Goal: Task Accomplishment & Management: Complete application form

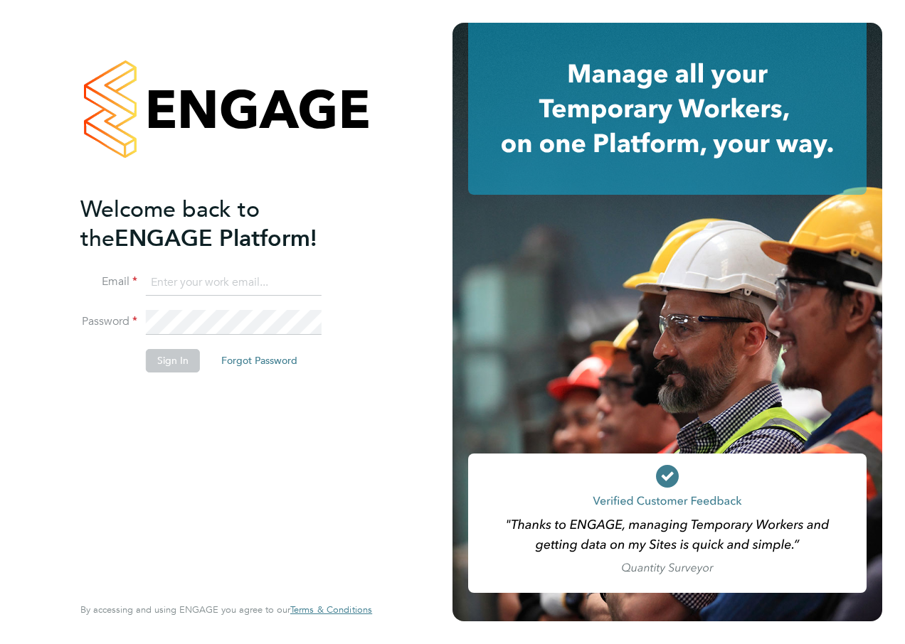
type input "[PERSON_NAME][EMAIL_ADDRESS][DOMAIN_NAME]"
drag, startPoint x: 194, startPoint y: 428, endPoint x: 182, endPoint y: 412, distance: 20.3
click at [193, 428] on div "Welcome back to the ENGAGE Platform! Email [PERSON_NAME][EMAIL_ADDRESS][DOMAIN_…" at bounding box center [218, 393] width 277 height 397
click at [178, 356] on button "Sign In" at bounding box center [173, 360] width 54 height 23
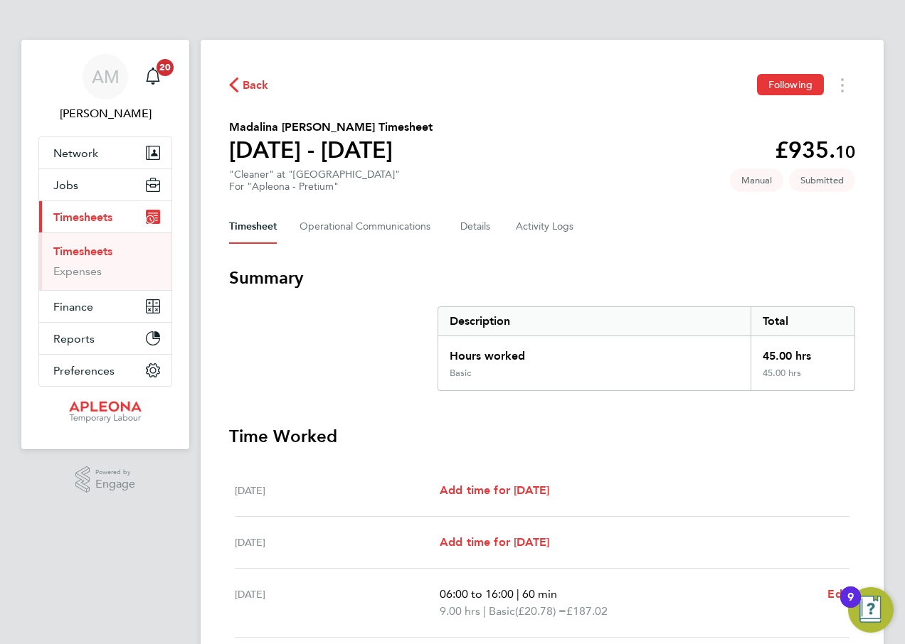
click at [247, 82] on span "Back" at bounding box center [256, 85] width 26 height 17
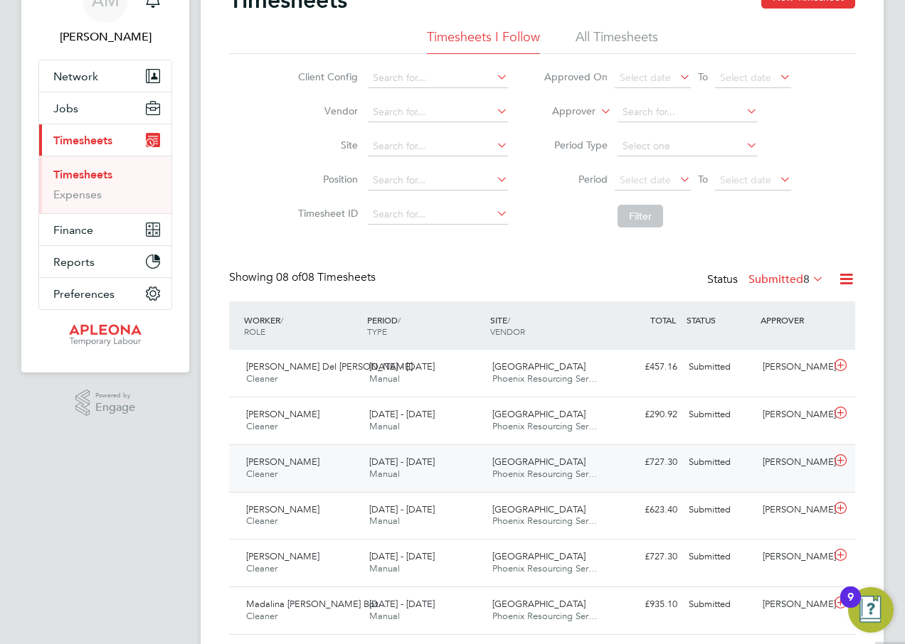
scroll to position [213, 0]
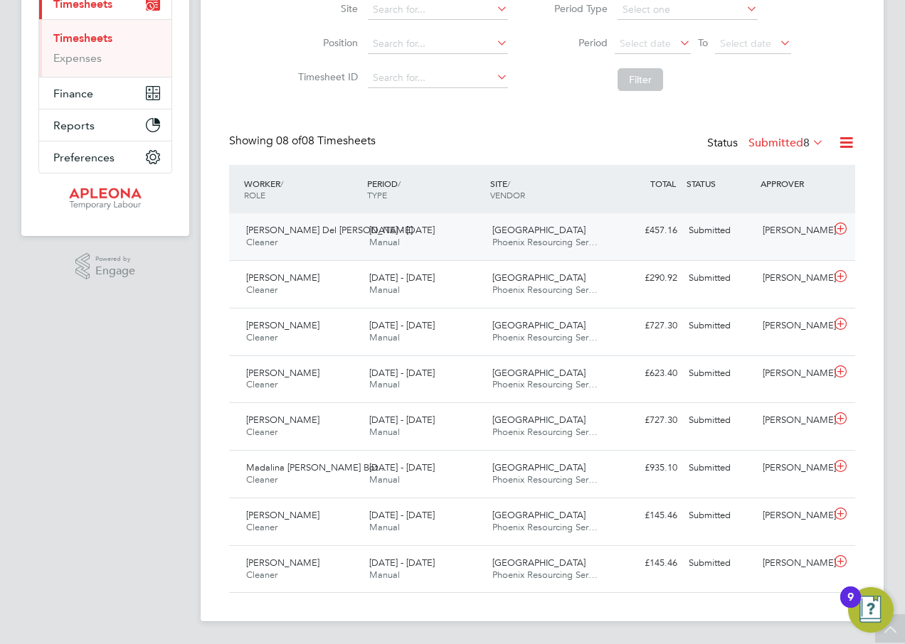
click at [704, 232] on div "Submitted" at bounding box center [720, 230] width 74 height 23
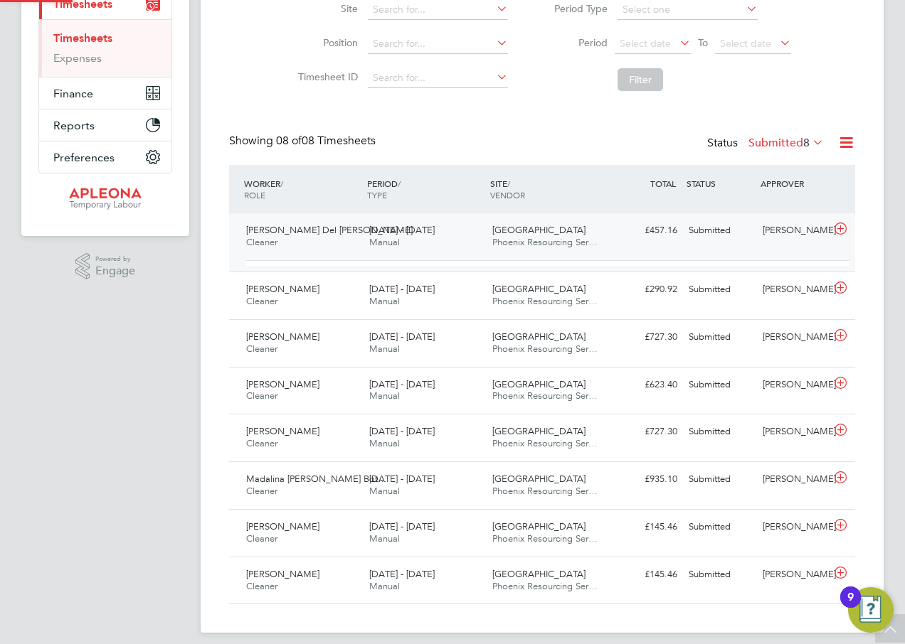
scroll to position [24, 139]
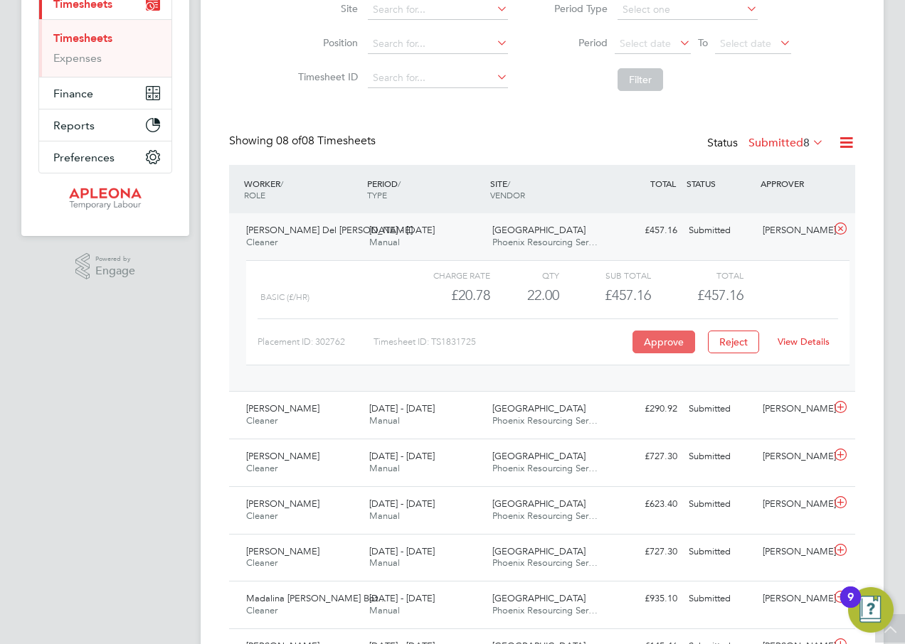
click at [657, 344] on button "Approve" at bounding box center [663, 342] width 63 height 23
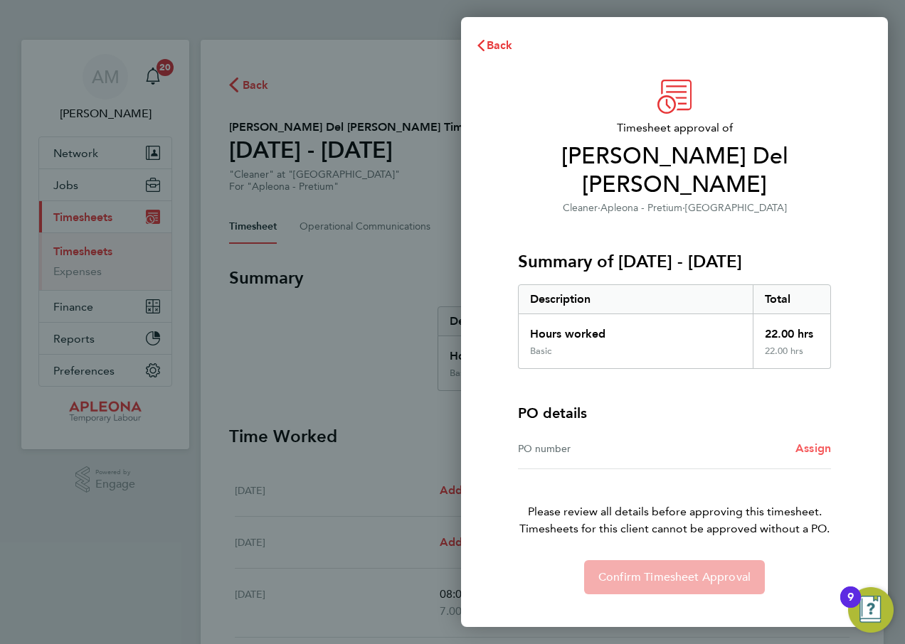
click at [812, 442] on span "Assign" at bounding box center [813, 449] width 36 height 14
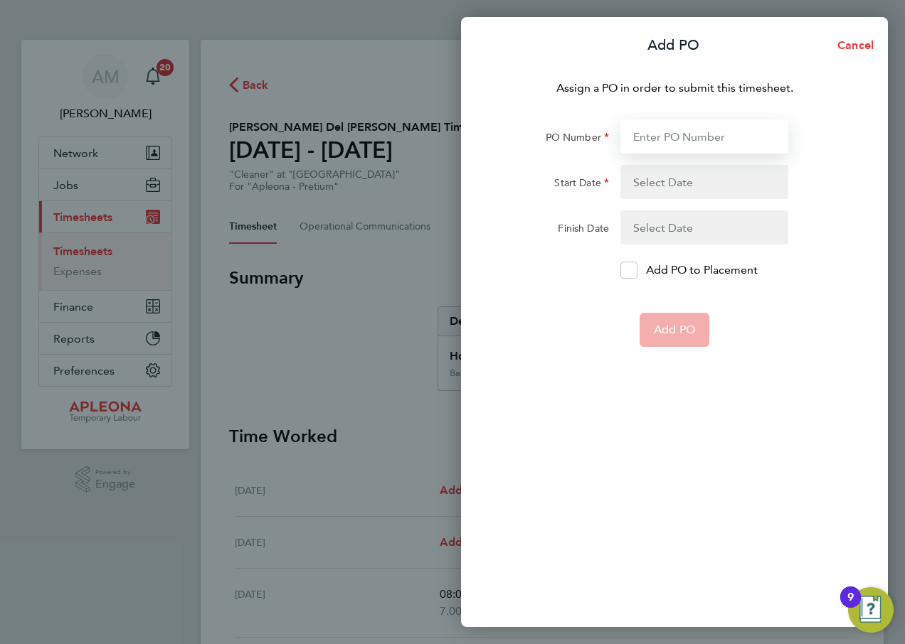
click at [674, 139] on input "PO Number" at bounding box center [704, 136] width 168 height 34
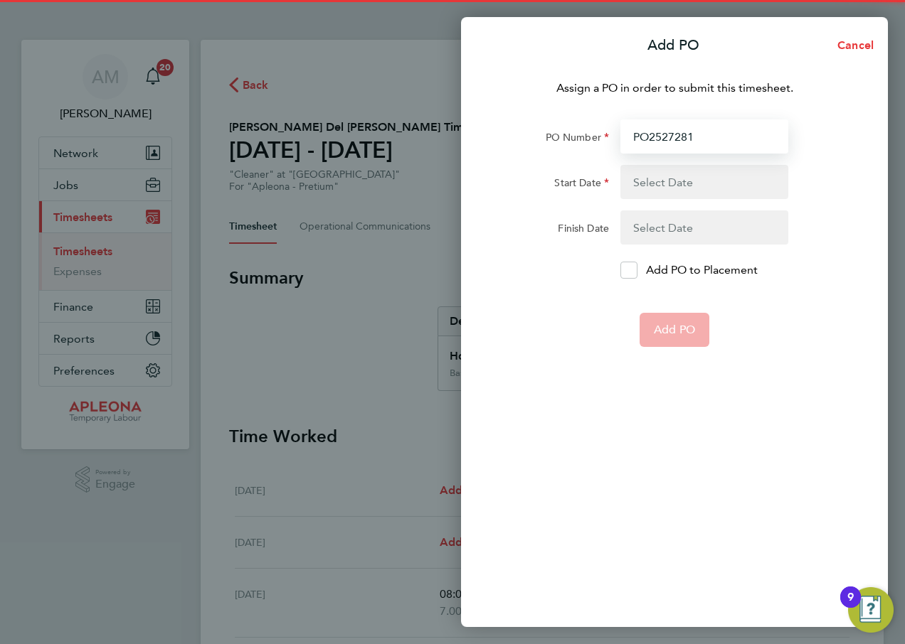
type input "PO2527281"
click at [677, 183] on button "button" at bounding box center [704, 182] width 168 height 34
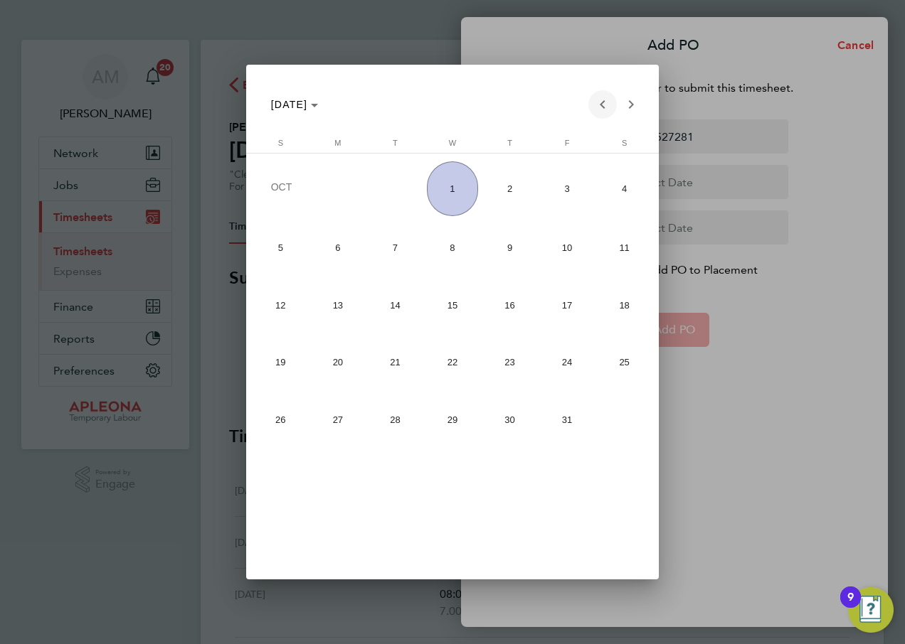
click at [605, 105] on span "Previous month" at bounding box center [602, 104] width 28 height 28
click at [620, 358] on span "20" at bounding box center [623, 359] width 51 height 51
type input "20 Sep 25"
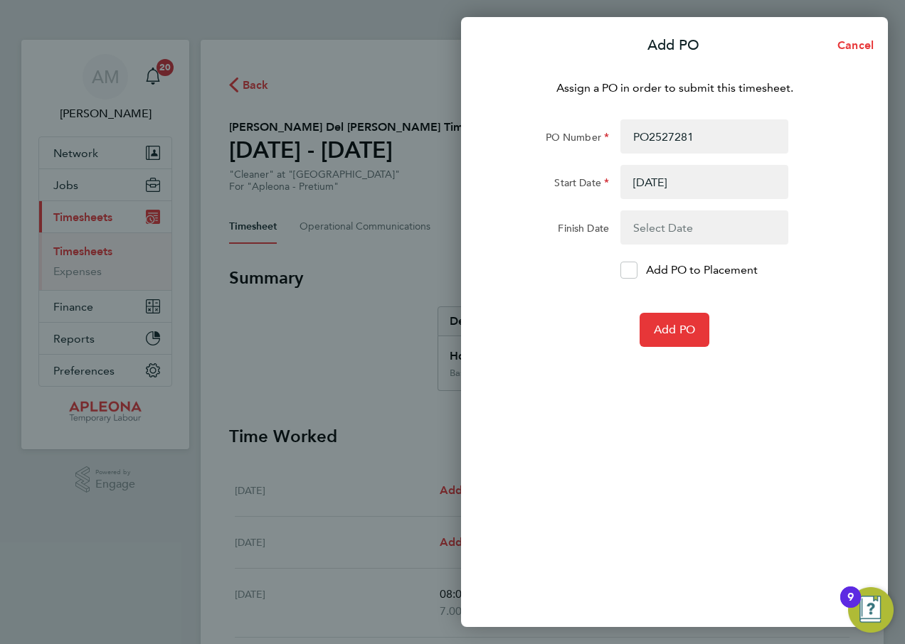
click at [668, 225] on button "button" at bounding box center [704, 228] width 168 height 34
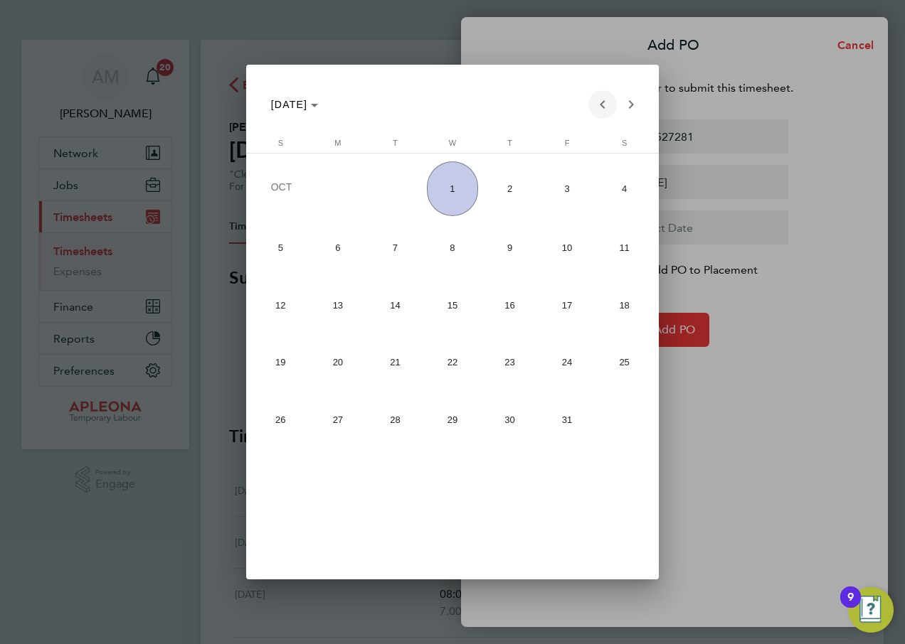
click at [600, 107] on span "Previous month" at bounding box center [602, 104] width 28 height 28
click at [568, 414] on span "26" at bounding box center [566, 415] width 51 height 51
type input "26 Sep 25"
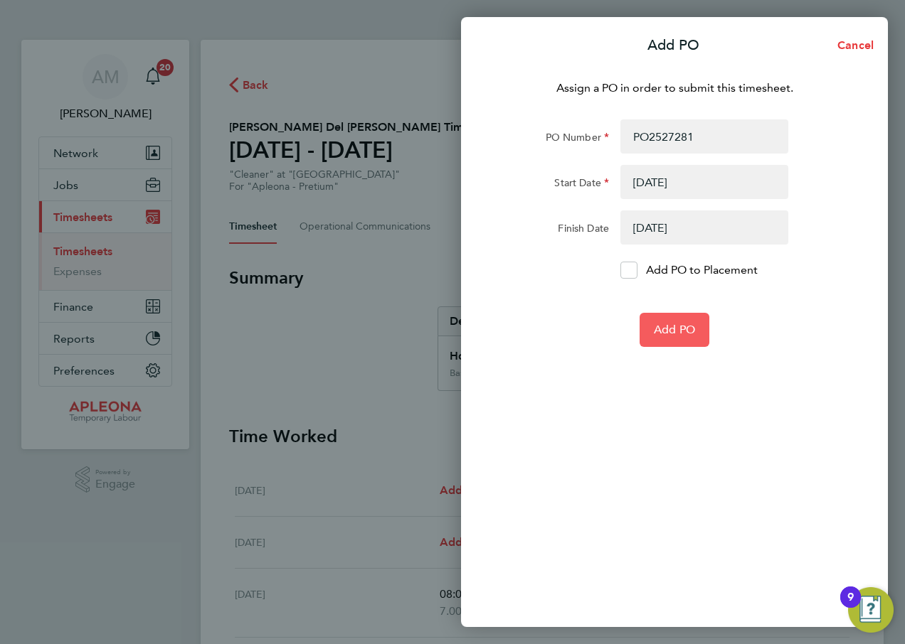
click at [678, 327] on span "Add PO" at bounding box center [674, 330] width 41 height 14
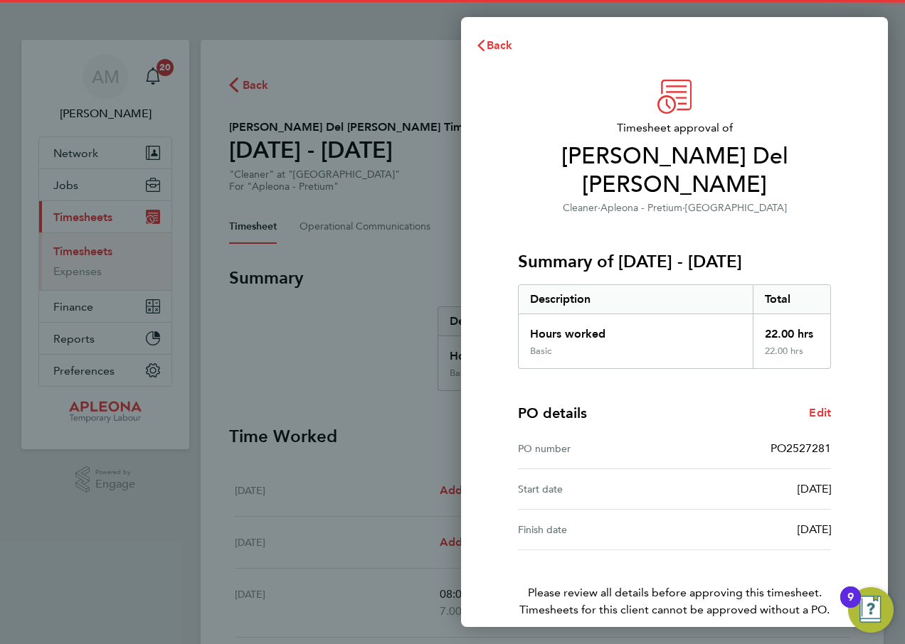
scroll to position [37, 0]
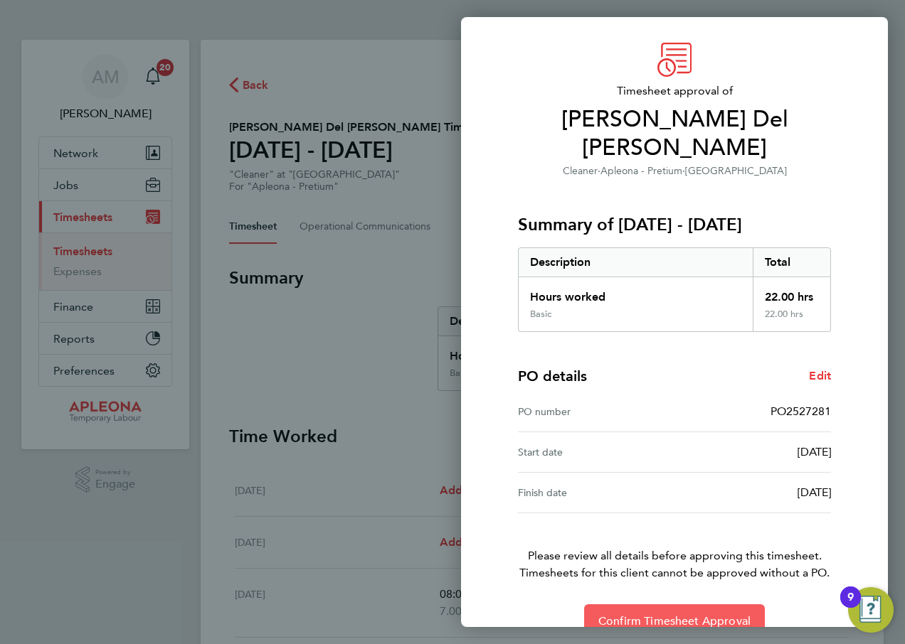
click at [665, 614] on span "Confirm Timesheet Approval" at bounding box center [674, 621] width 152 height 14
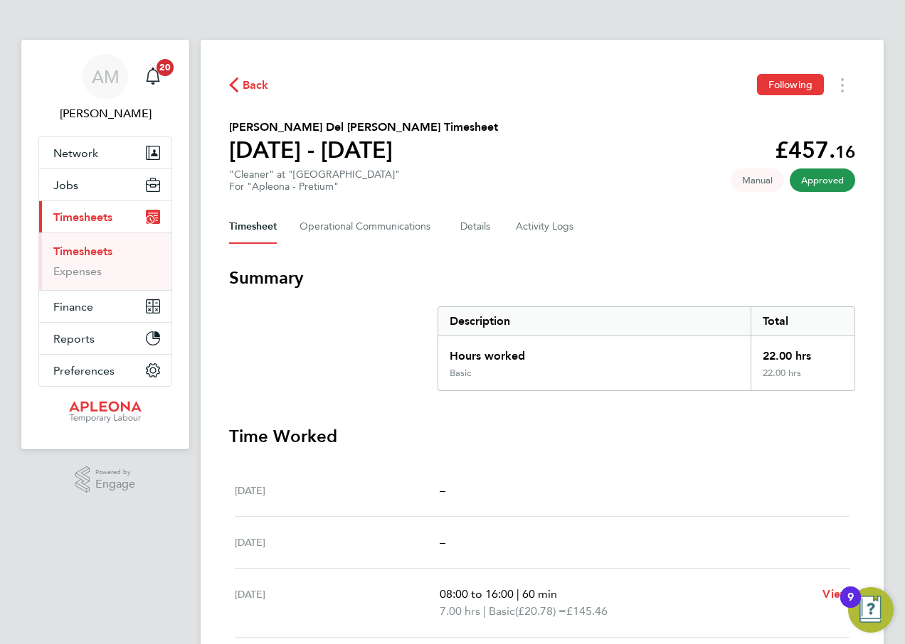
click at [253, 85] on span "Back" at bounding box center [256, 85] width 26 height 17
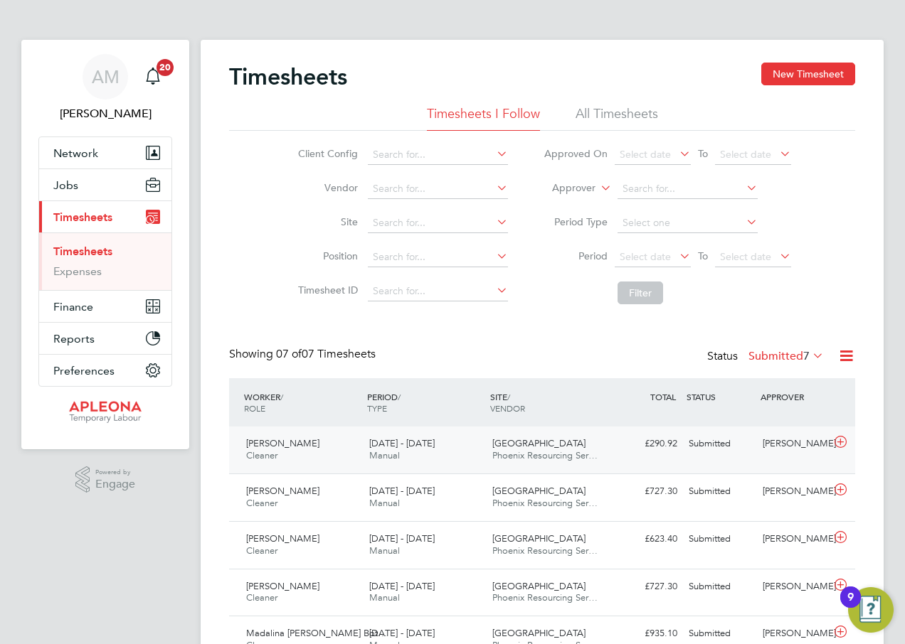
click at [705, 442] on div "Submitted" at bounding box center [720, 443] width 74 height 23
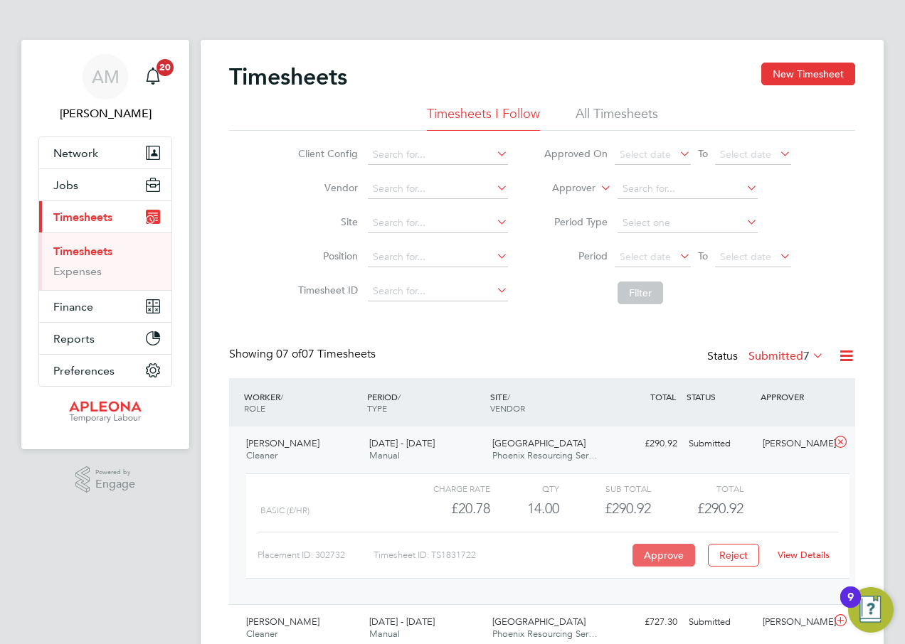
click at [664, 555] on button "Approve" at bounding box center [663, 555] width 63 height 23
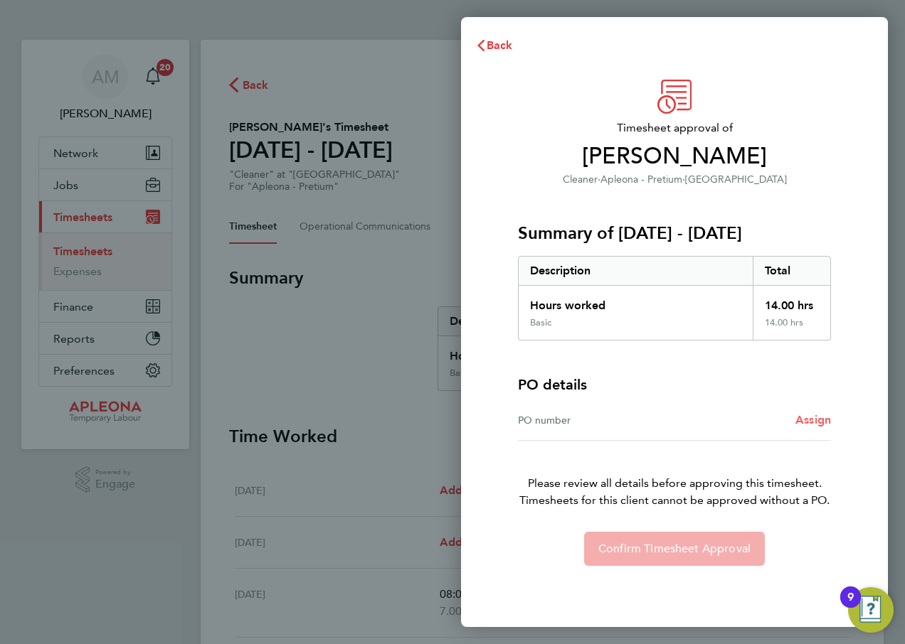
click at [811, 422] on span "Assign" at bounding box center [813, 420] width 36 height 14
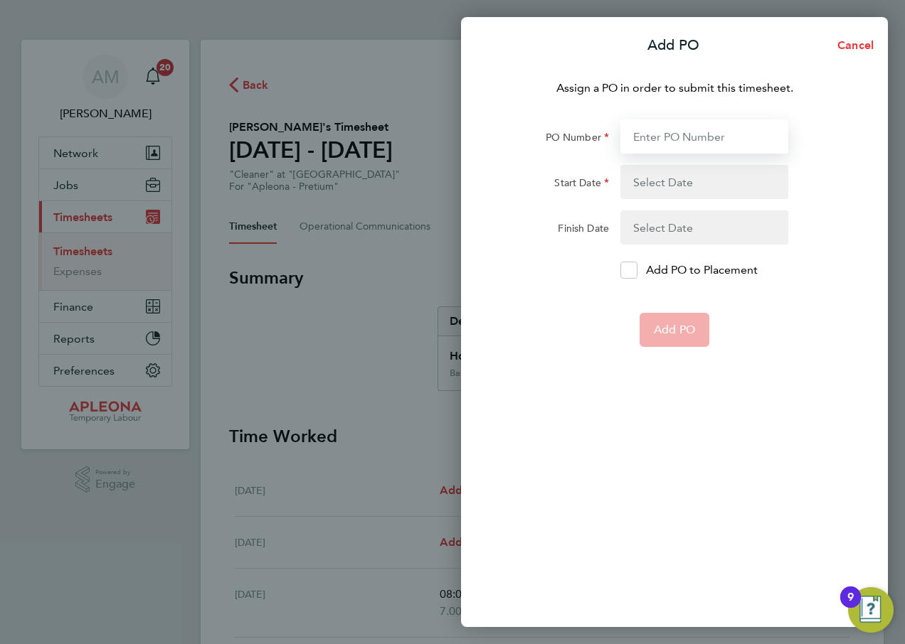
click at [679, 132] on input "PO Number" at bounding box center [704, 136] width 168 height 34
type input "PO2527281"
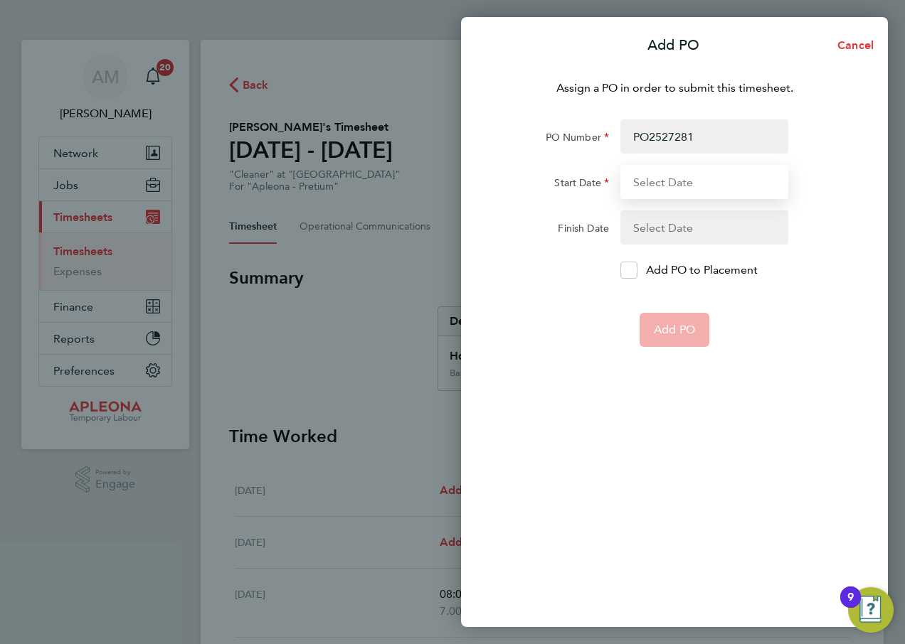
type input "20 Sep 25"
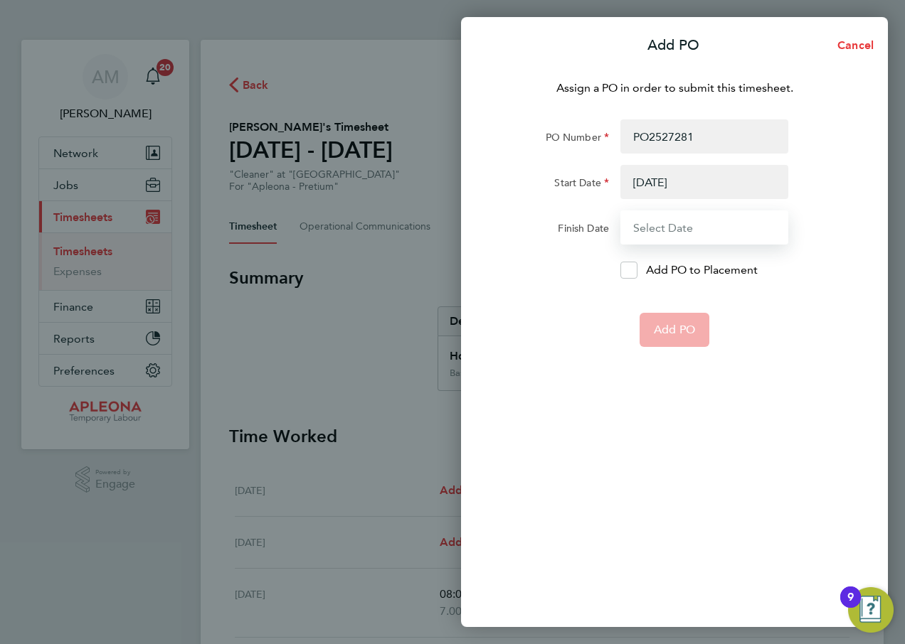
type input "26 Sep 25"
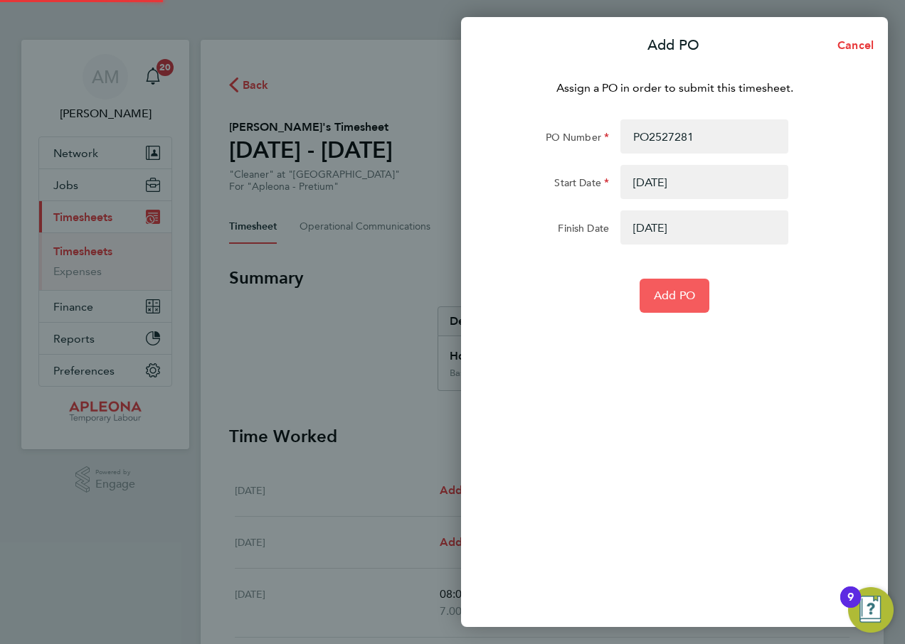
click at [673, 296] on span "Add PO" at bounding box center [674, 296] width 41 height 14
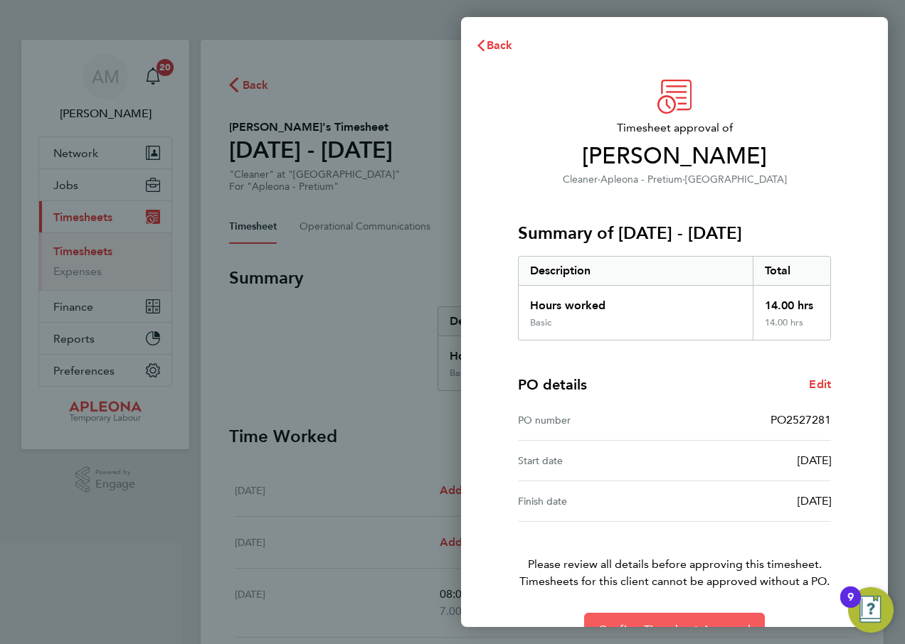
click at [680, 616] on button "Confirm Timesheet Approval" at bounding box center [674, 630] width 181 height 34
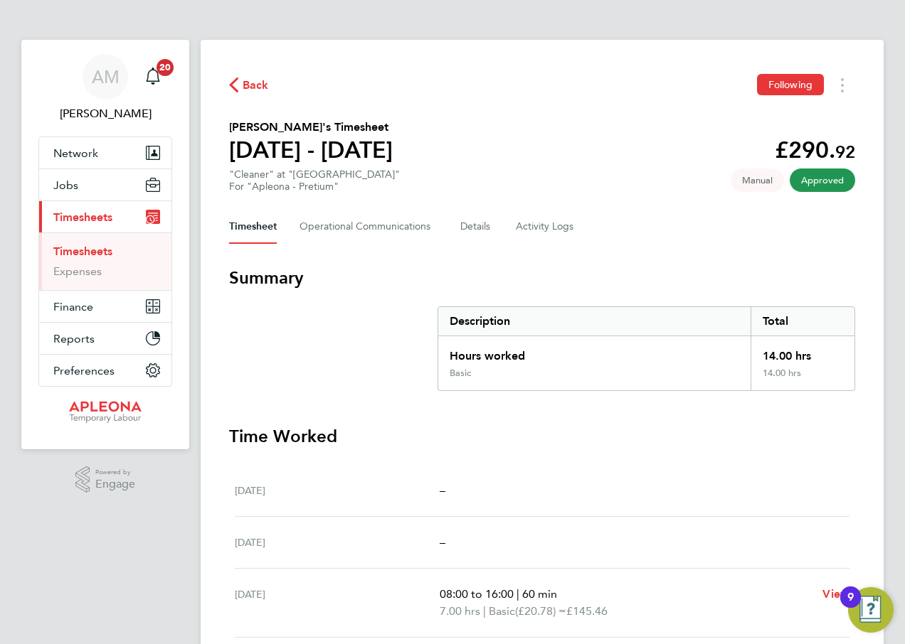
click at [247, 82] on span "Back" at bounding box center [256, 85] width 26 height 17
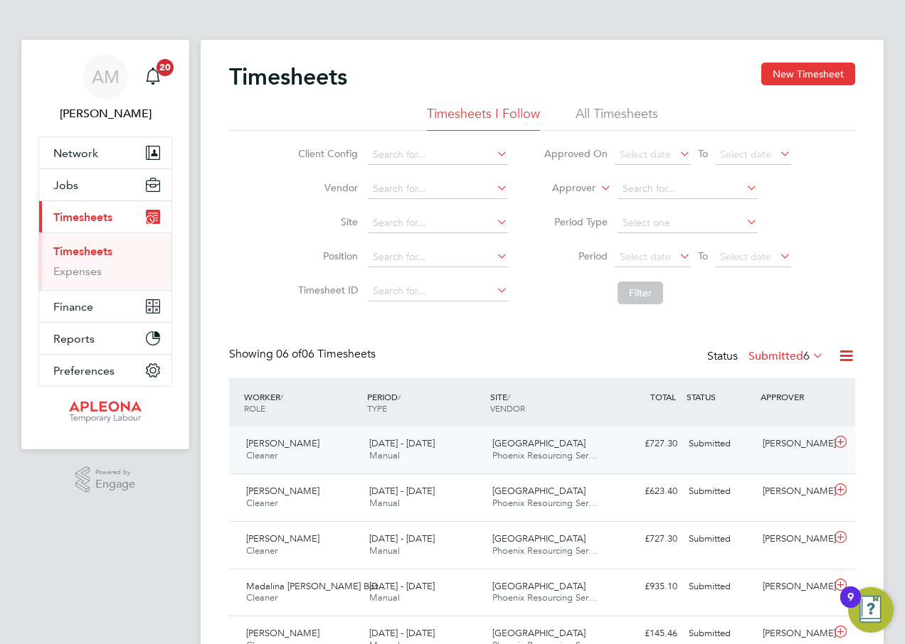
click at [705, 444] on div "Submitted" at bounding box center [720, 443] width 74 height 23
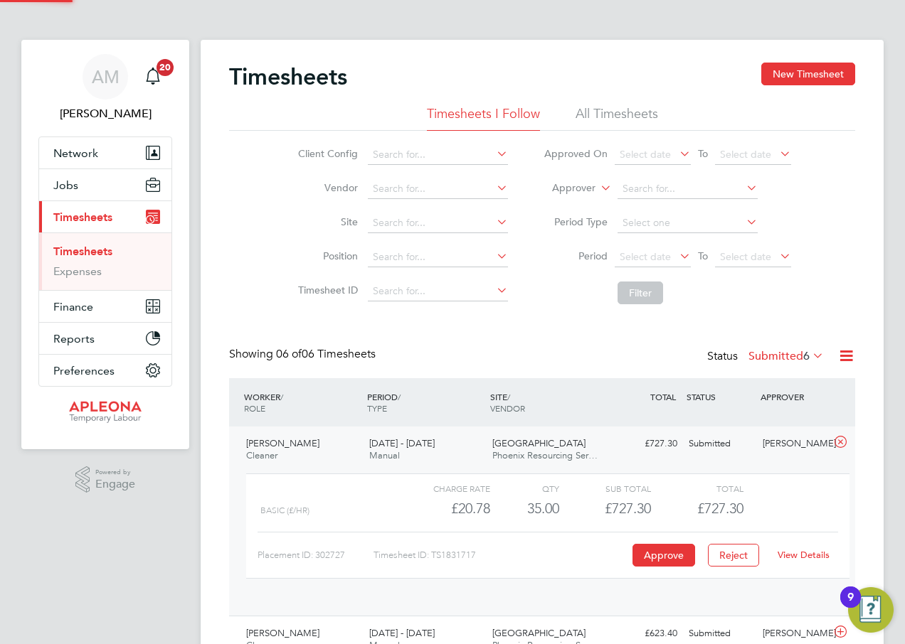
scroll to position [24, 139]
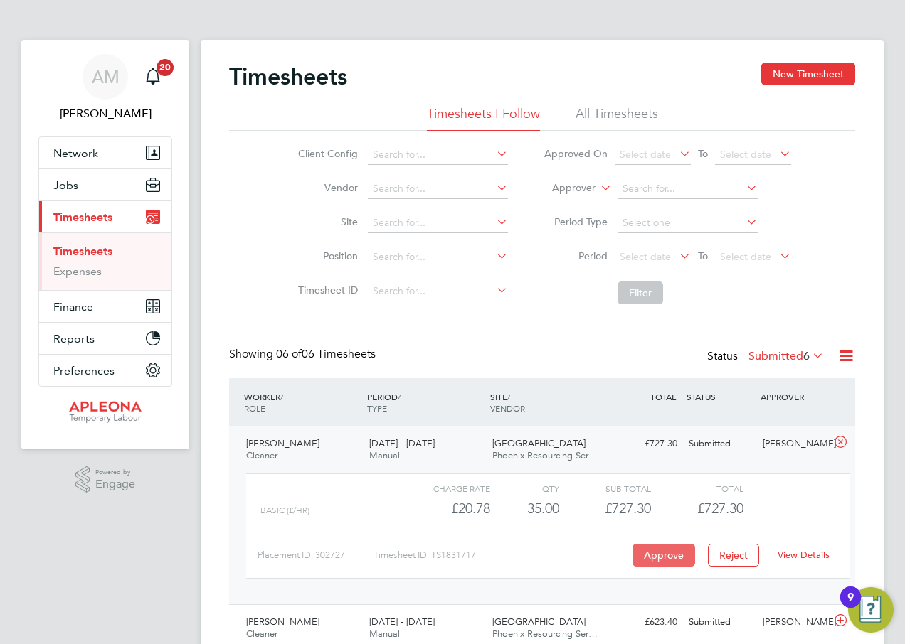
click at [669, 555] on button "Approve" at bounding box center [663, 555] width 63 height 23
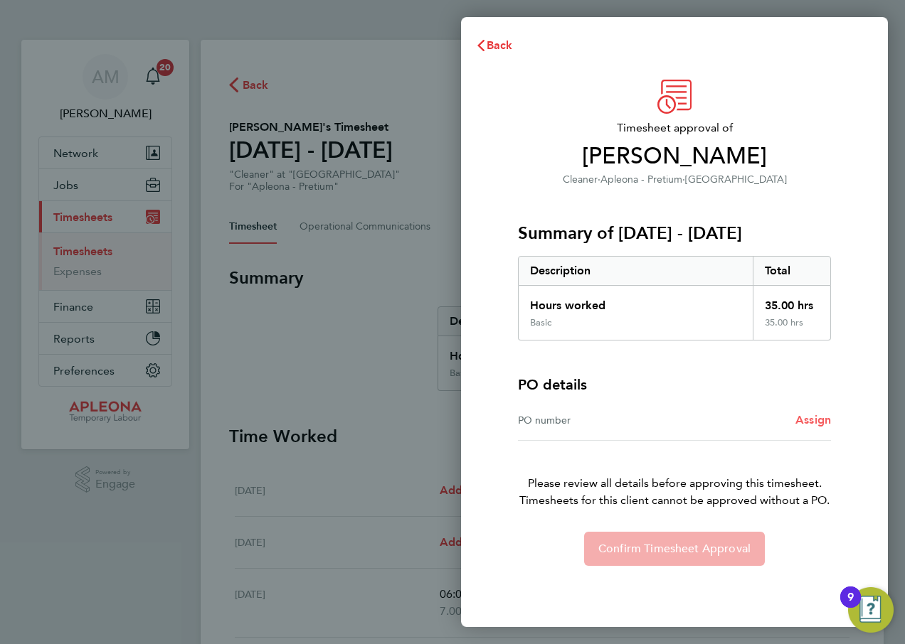
click at [808, 420] on span "Assign" at bounding box center [813, 420] width 36 height 14
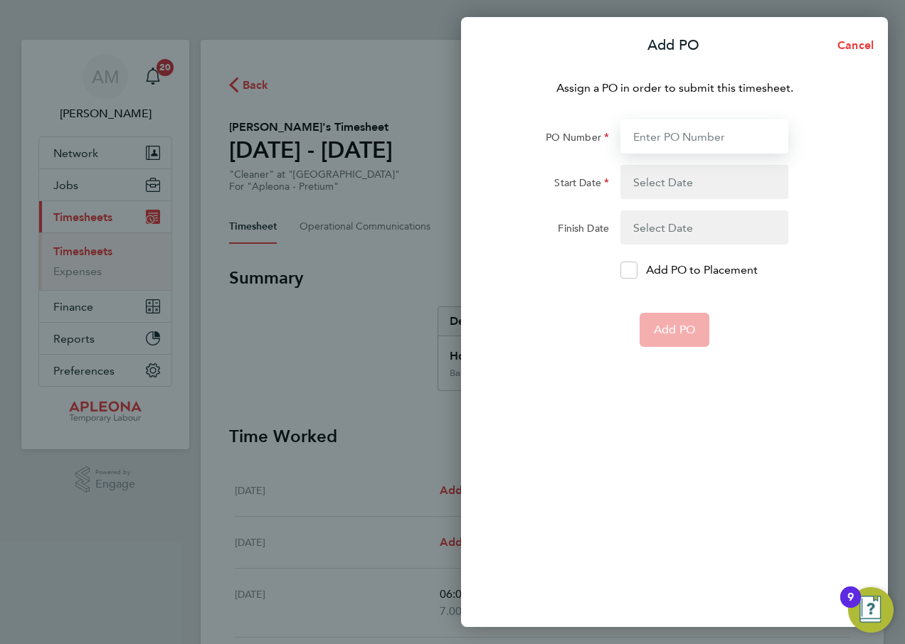
click at [697, 134] on input "PO Number" at bounding box center [704, 136] width 168 height 34
type input "PO2527281"
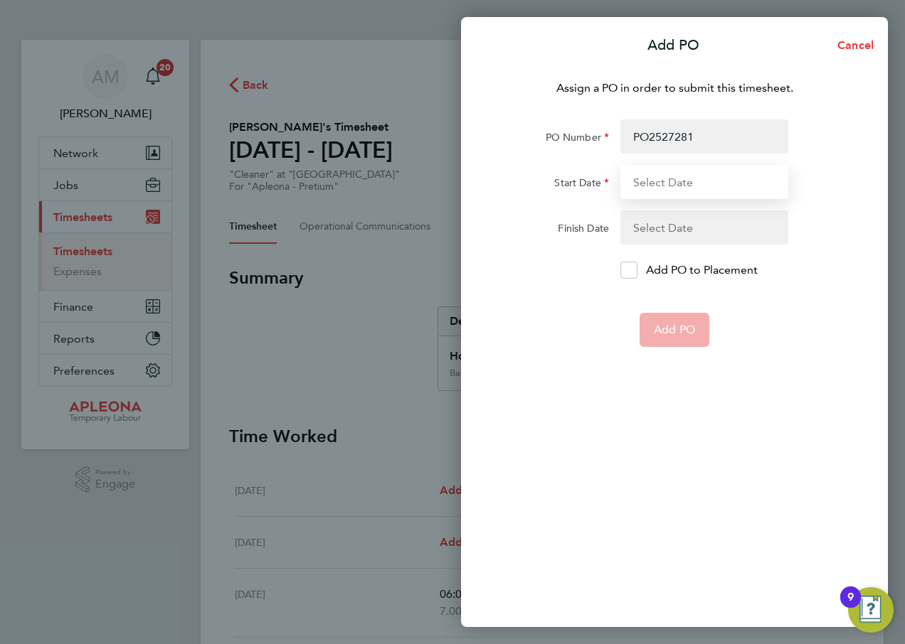
type input "[DATE]"
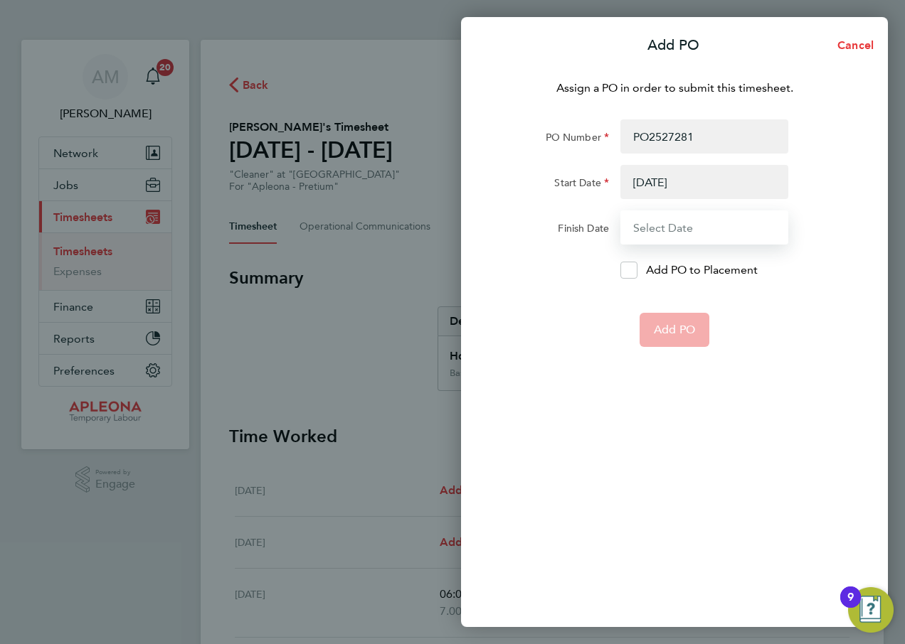
type input "[DATE]"
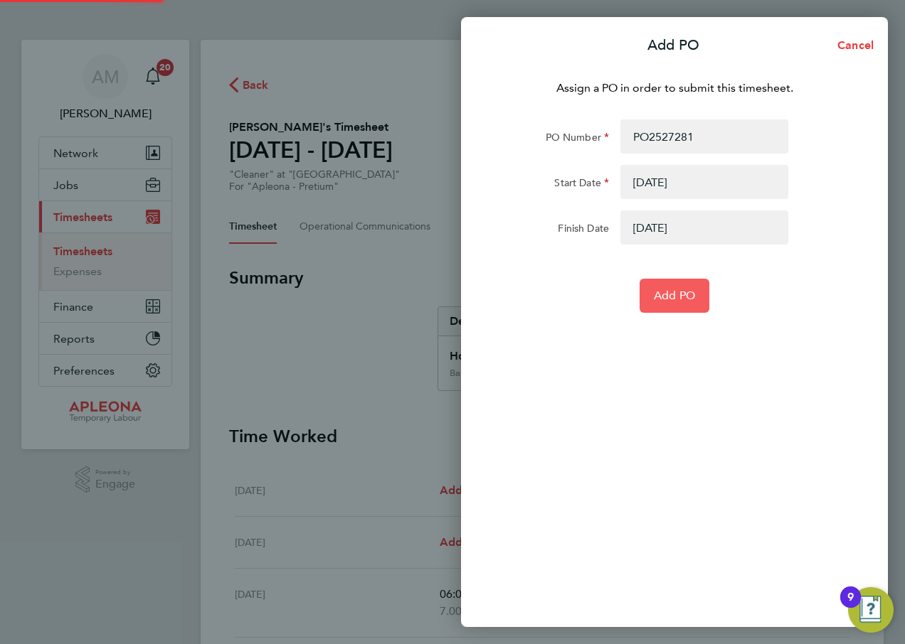
click at [672, 302] on span "Add PO" at bounding box center [674, 296] width 41 height 14
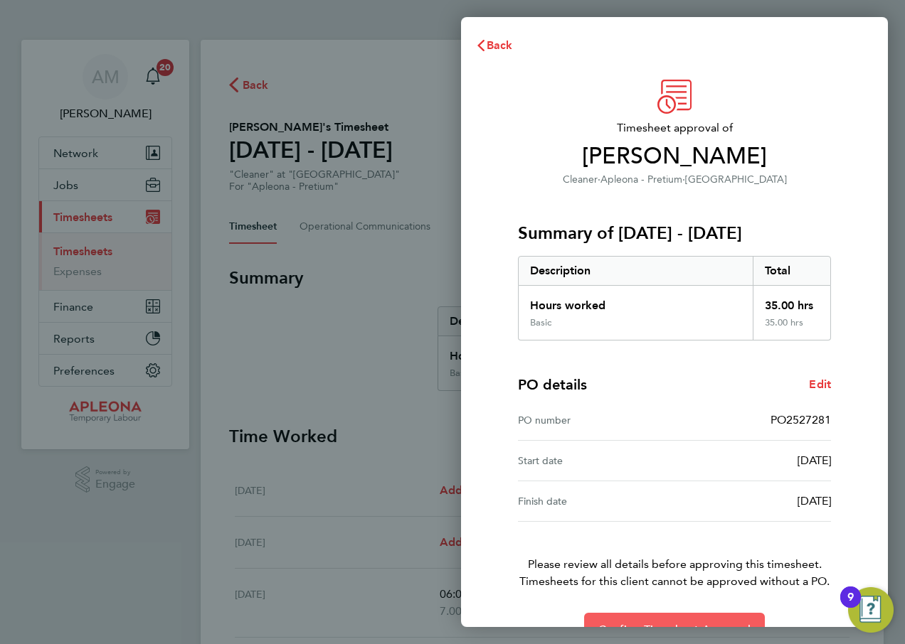
click at [688, 621] on button "Confirm Timesheet Approval" at bounding box center [674, 630] width 181 height 34
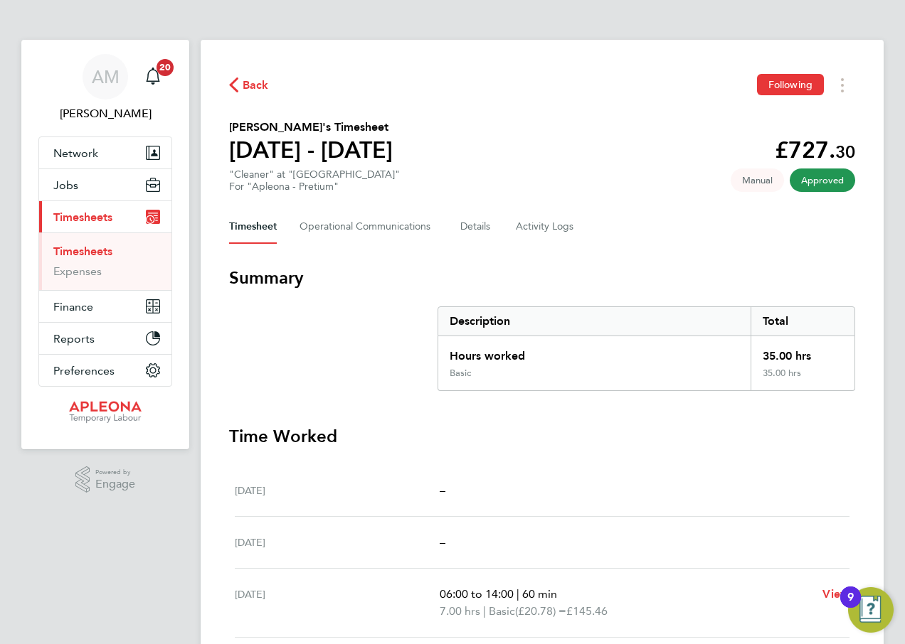
click at [257, 86] on span "Back" at bounding box center [256, 85] width 26 height 17
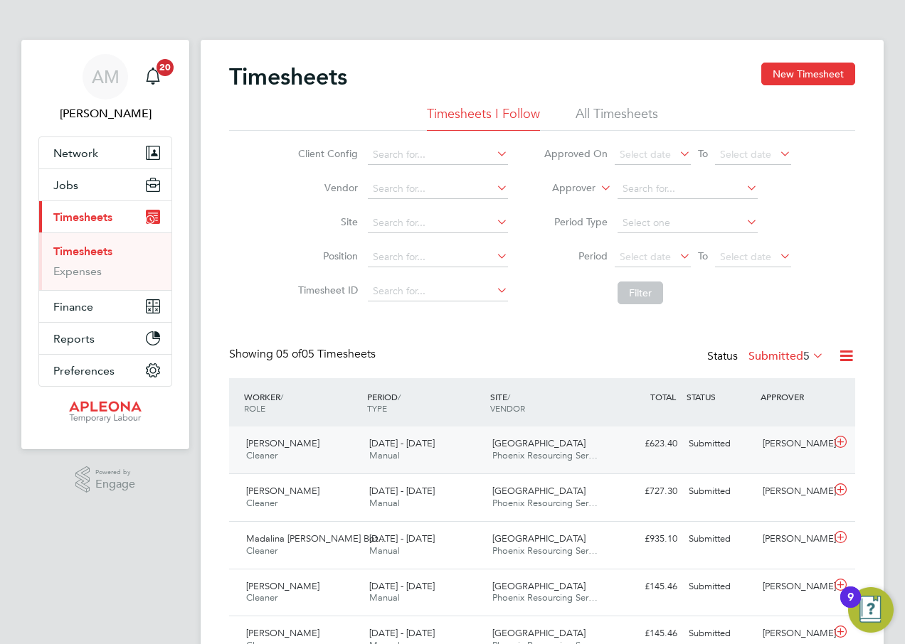
click at [706, 443] on div "Submitted" at bounding box center [720, 443] width 74 height 23
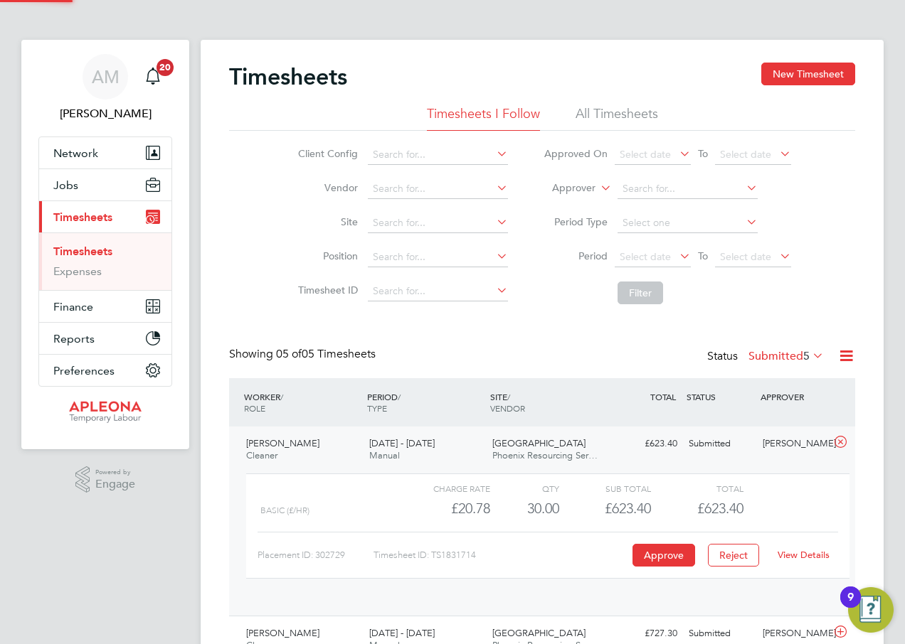
scroll to position [24, 139]
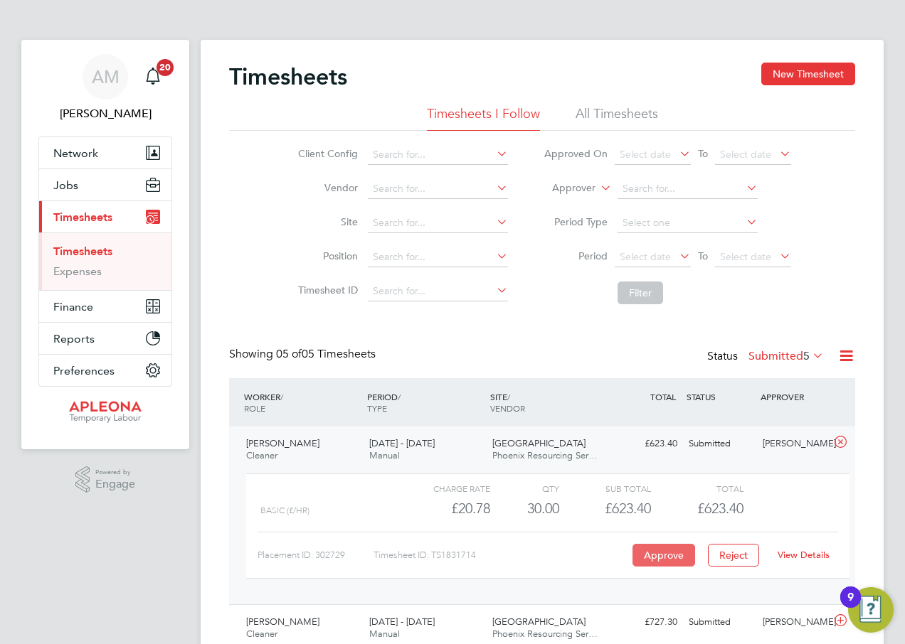
click at [657, 553] on button "Approve" at bounding box center [663, 555] width 63 height 23
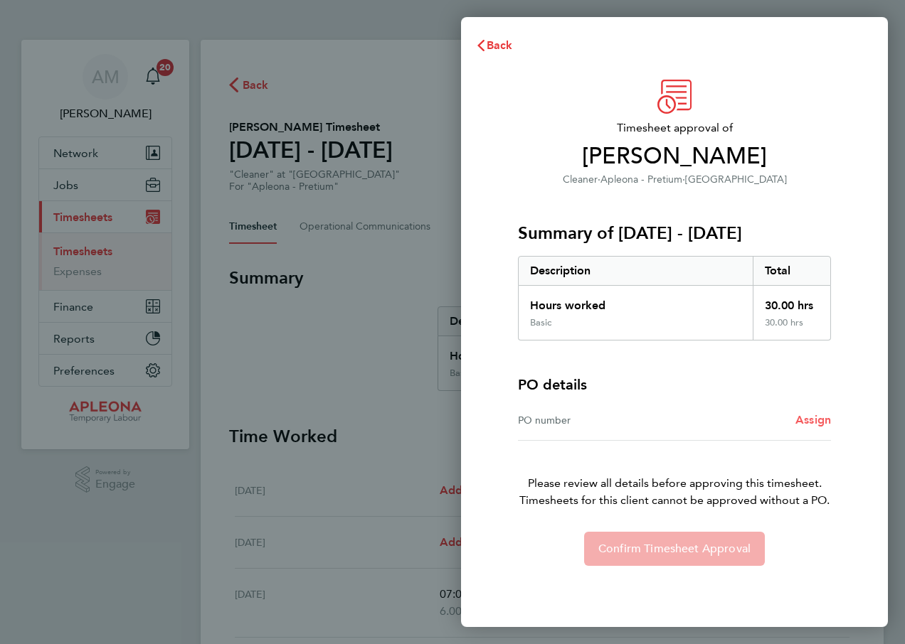
click at [814, 421] on span "Assign" at bounding box center [813, 420] width 36 height 14
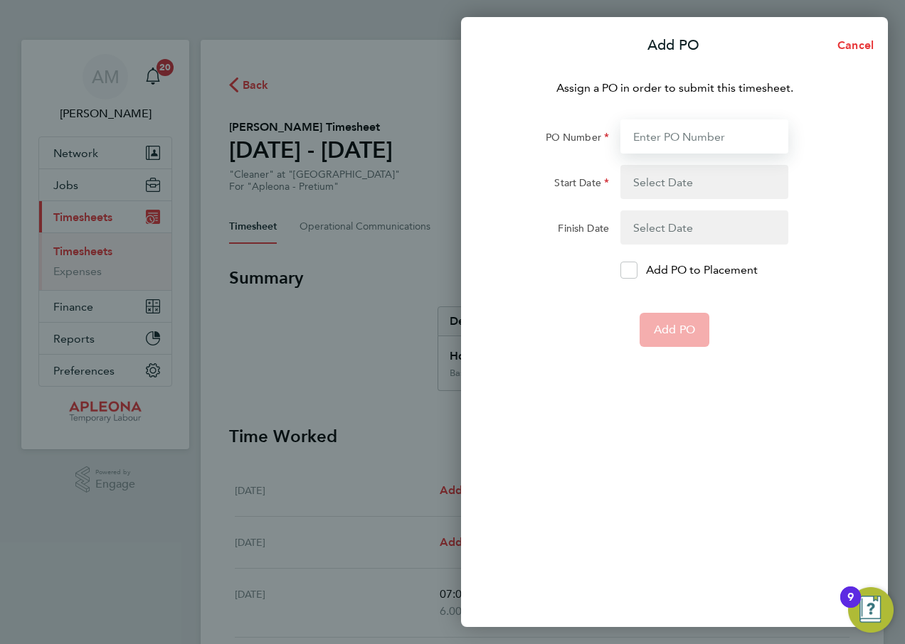
click at [697, 129] on input "PO Number" at bounding box center [704, 136] width 168 height 34
type input "PO2527281"
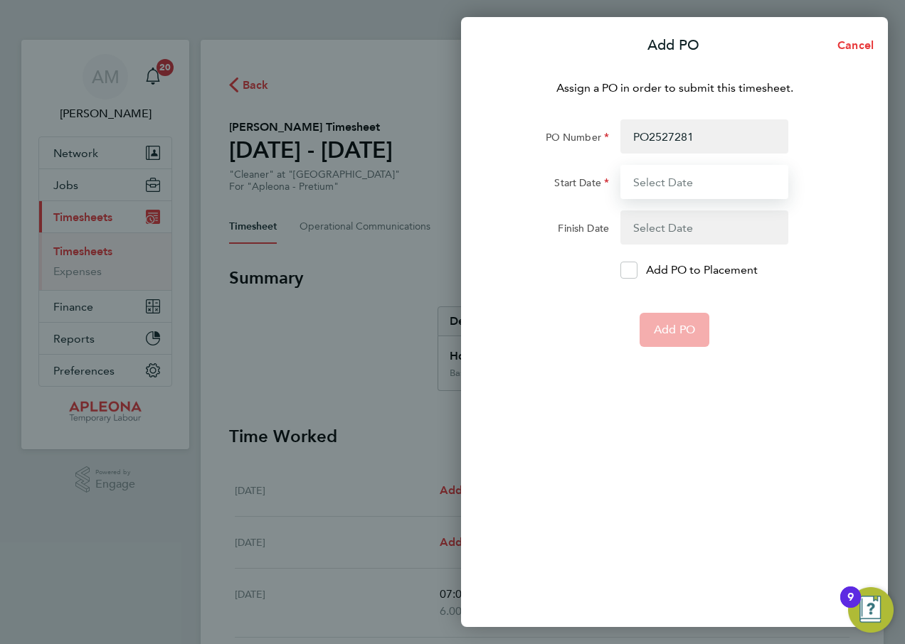
type input "[DATE]"
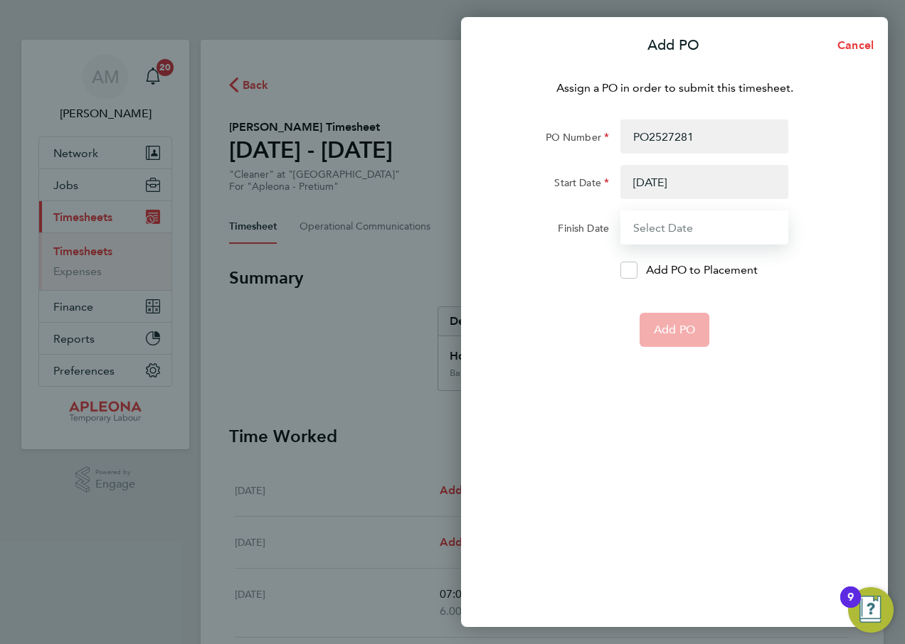
type input "[DATE]"
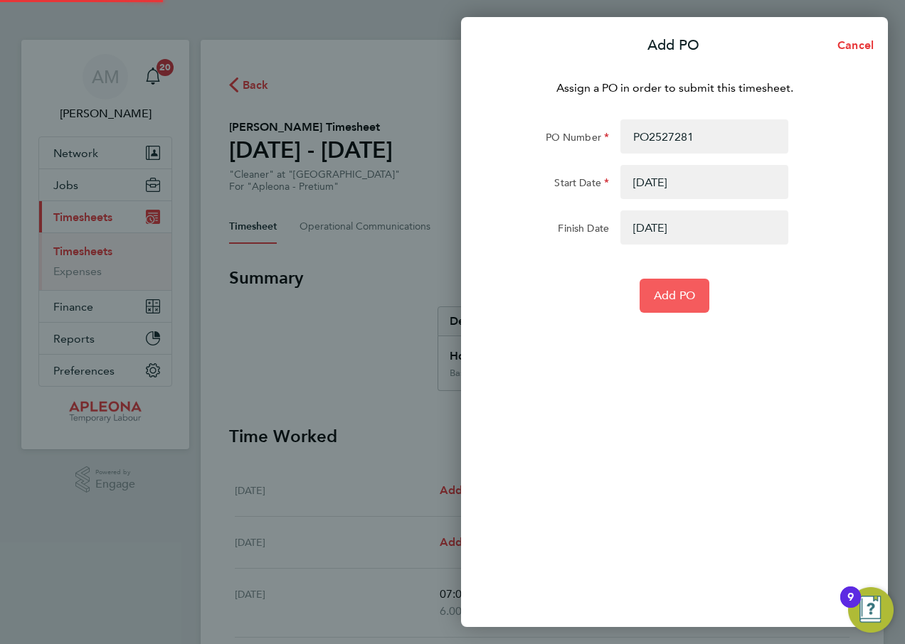
click at [676, 304] on button "Add PO" at bounding box center [674, 296] width 70 height 34
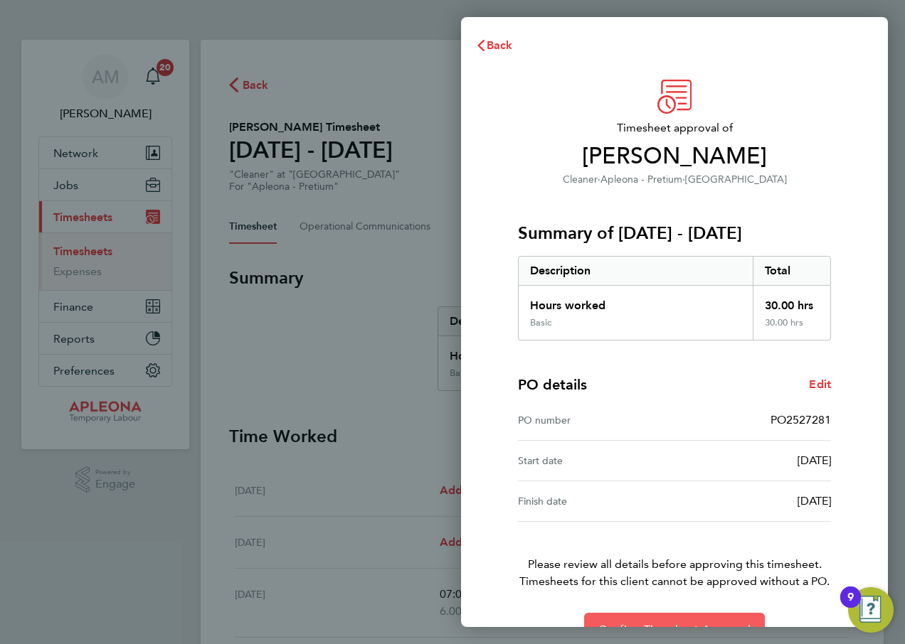
click at [674, 620] on button "Confirm Timesheet Approval" at bounding box center [674, 630] width 181 height 34
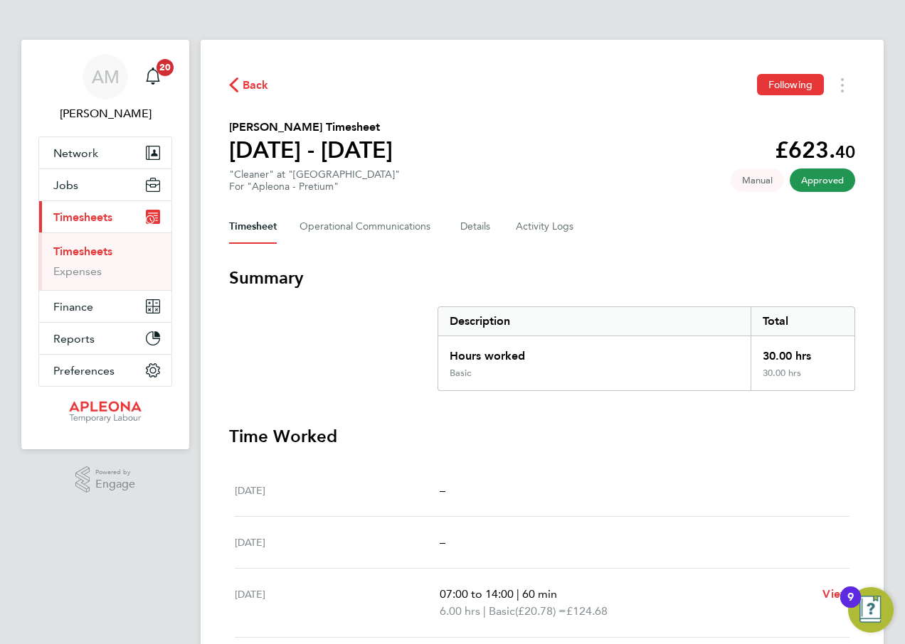
click at [250, 84] on span "Back" at bounding box center [256, 85] width 26 height 17
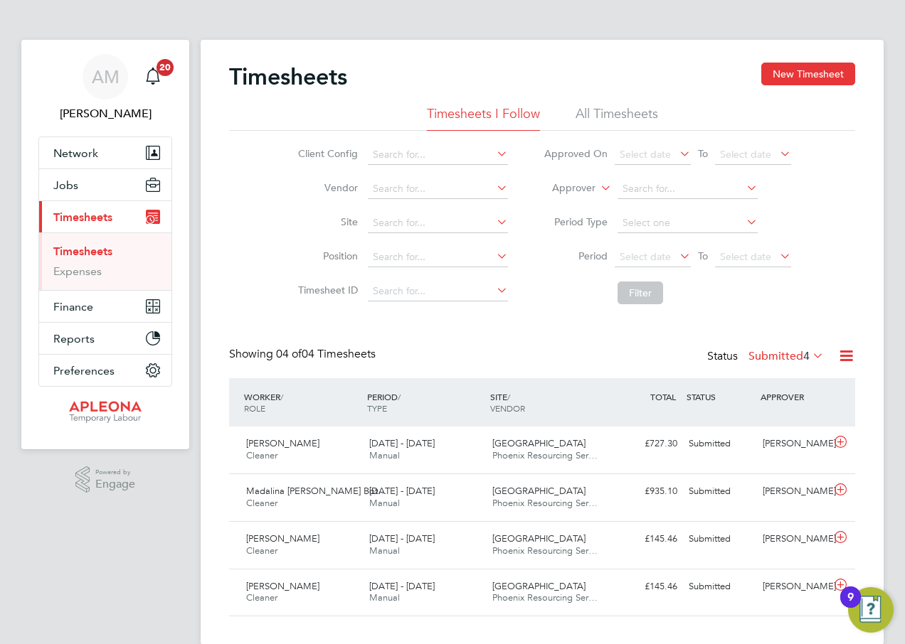
scroll to position [23, 0]
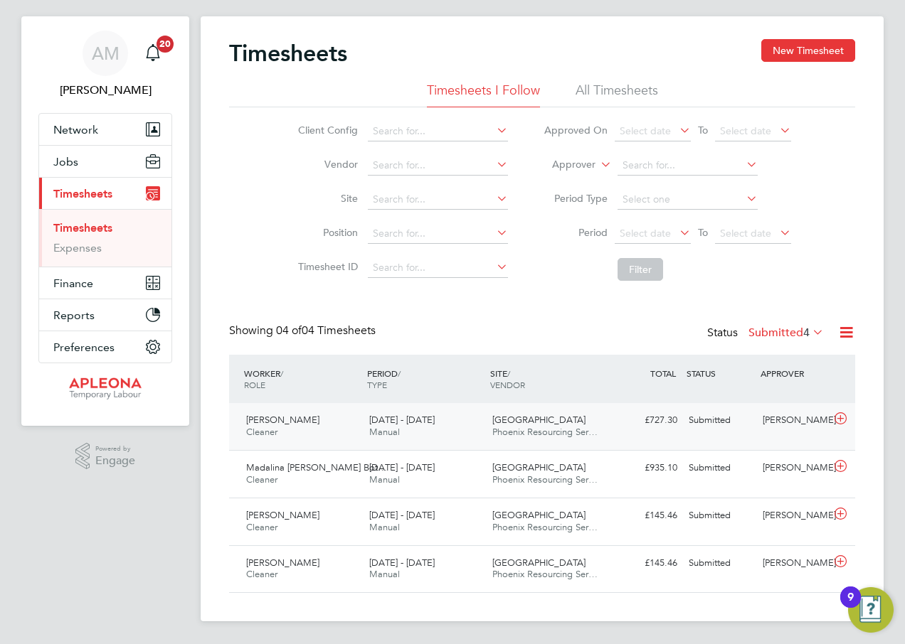
click at [705, 420] on div "Submitted" at bounding box center [720, 420] width 74 height 23
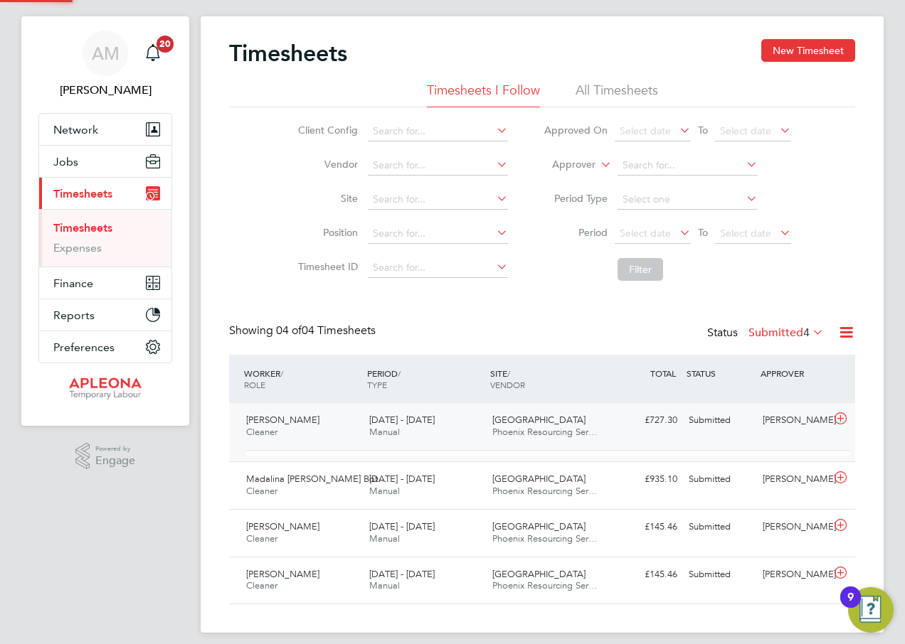
scroll to position [24, 139]
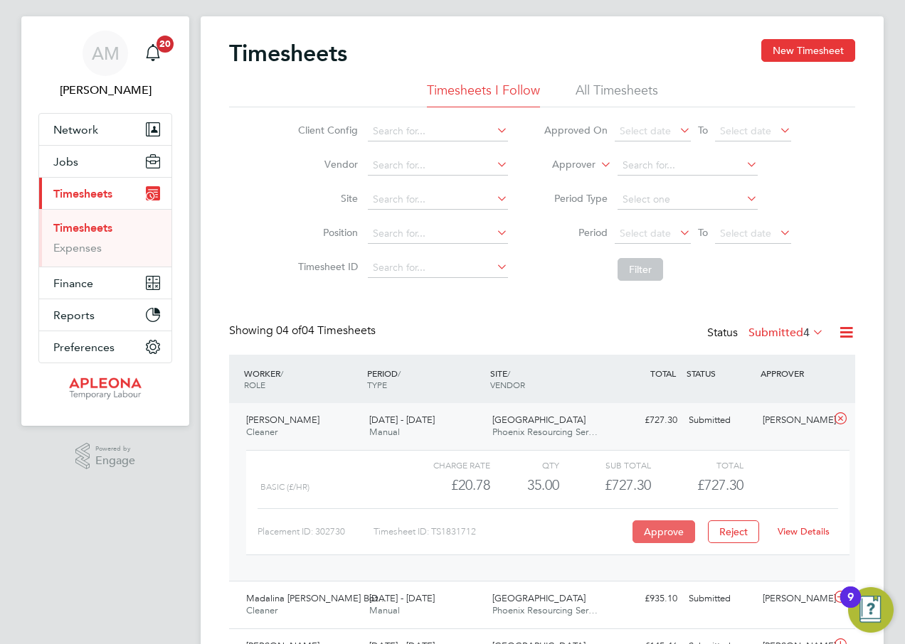
click at [664, 535] on button "Approve" at bounding box center [663, 532] width 63 height 23
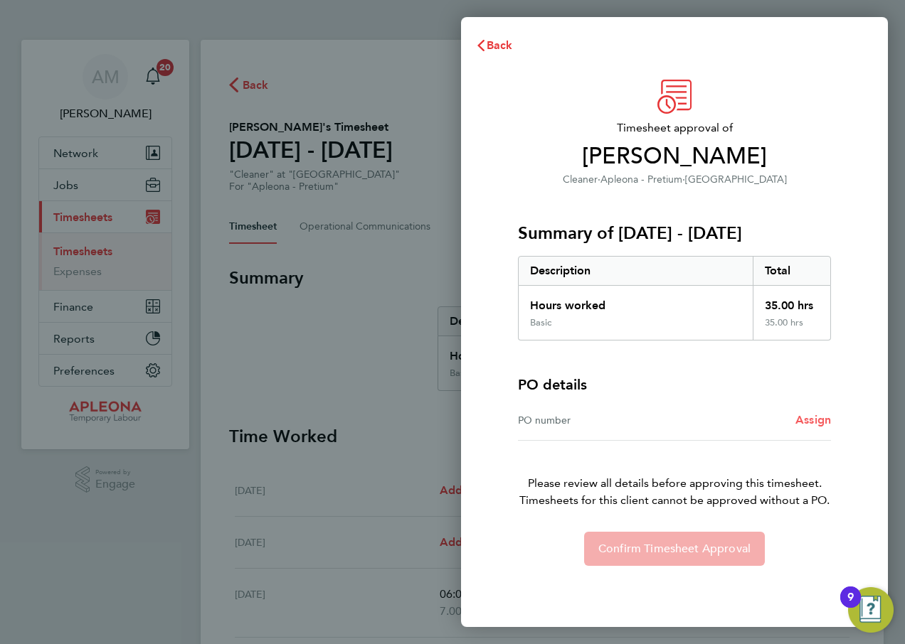
click at [811, 422] on span "Assign" at bounding box center [813, 420] width 36 height 14
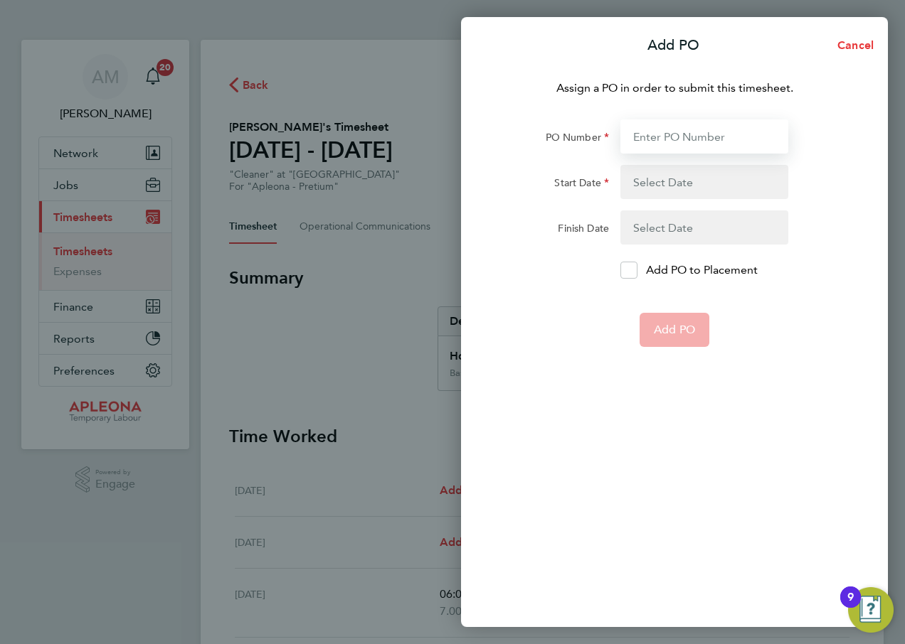
click at [677, 136] on input "PO Number" at bounding box center [704, 136] width 168 height 34
type input "PO2527283"
click at [681, 181] on button "button" at bounding box center [704, 182] width 168 height 34
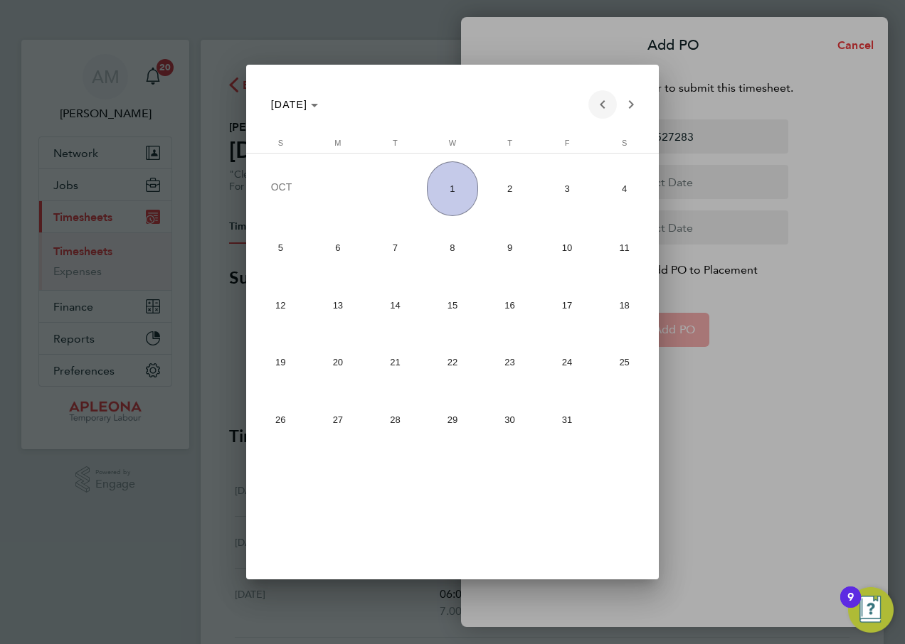
click at [600, 103] on span "Previous month" at bounding box center [602, 104] width 28 height 28
click at [620, 358] on span "20" at bounding box center [623, 359] width 51 height 51
type input "[DATE]"
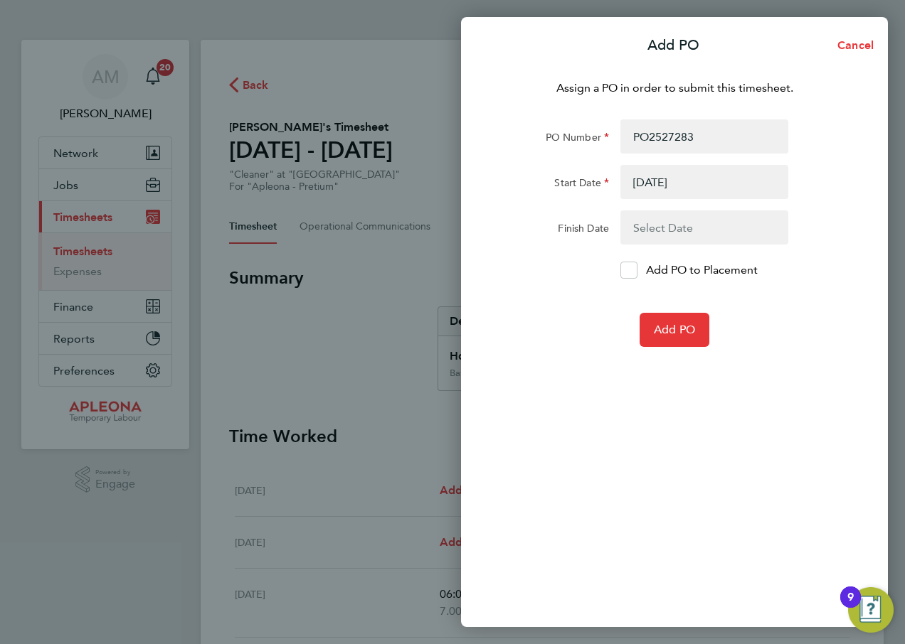
click at [664, 222] on button "button" at bounding box center [704, 228] width 168 height 34
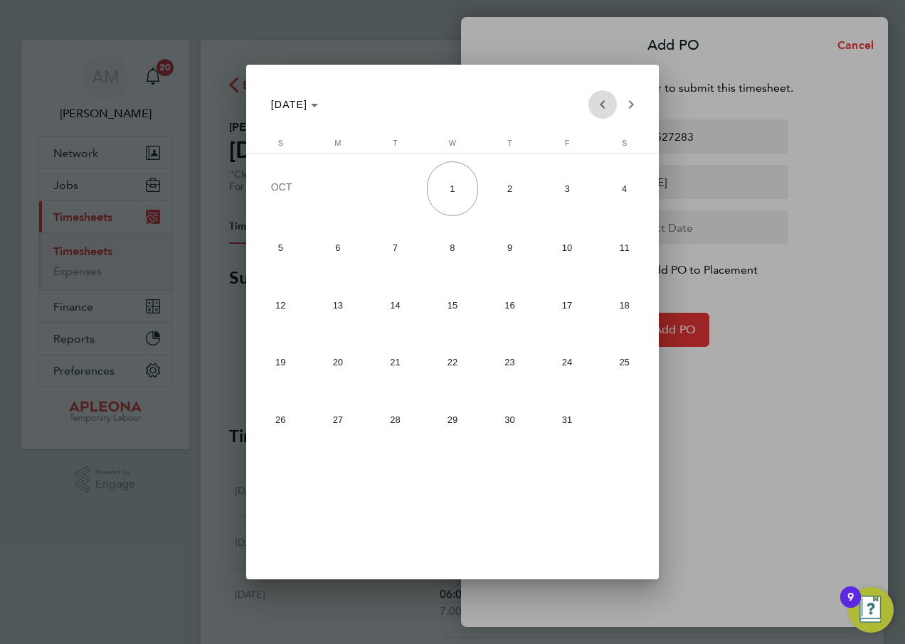
click at [602, 102] on span "Previous month" at bounding box center [602, 104] width 28 height 28
click at [565, 417] on span "26" at bounding box center [566, 415] width 51 height 51
type input "[DATE]"
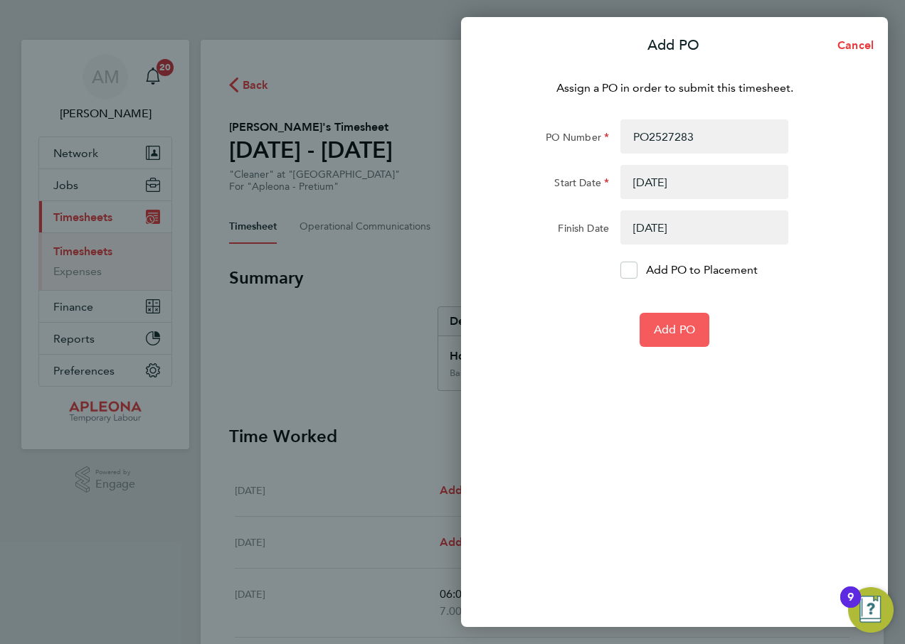
click at [678, 332] on span "Add PO" at bounding box center [674, 330] width 41 height 14
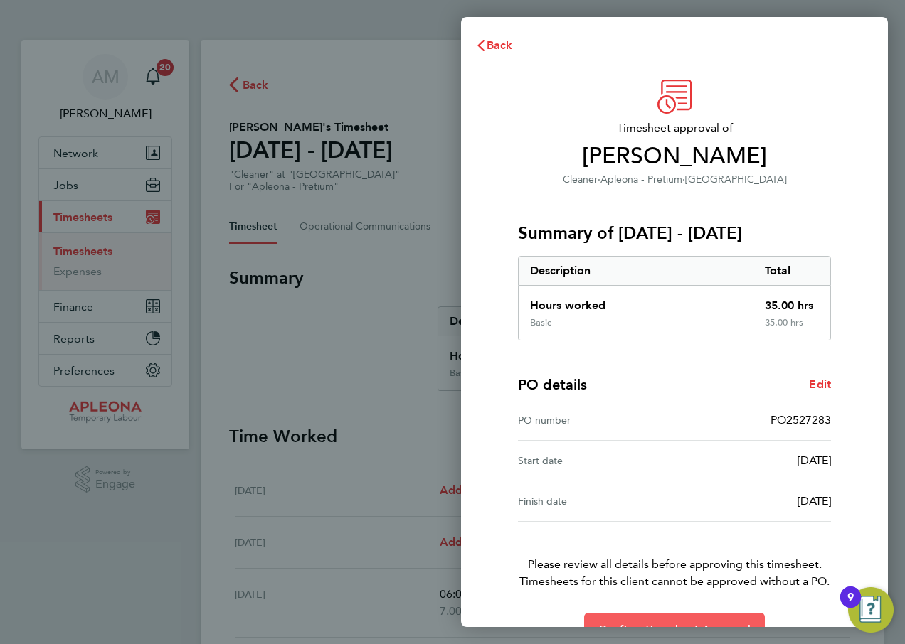
click at [692, 617] on button "Confirm Timesheet Approval" at bounding box center [674, 630] width 181 height 34
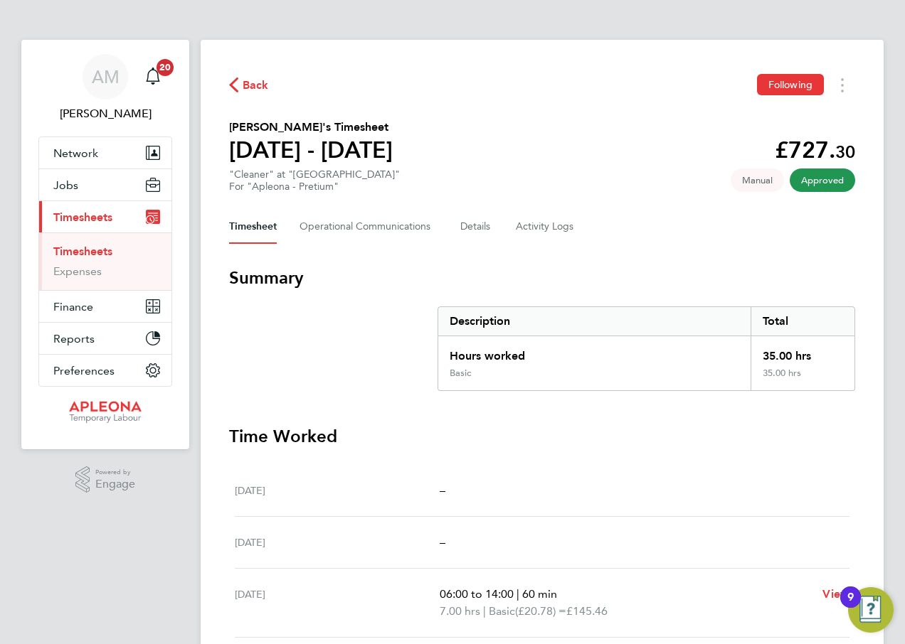
click at [257, 82] on span "Back" at bounding box center [256, 85] width 26 height 17
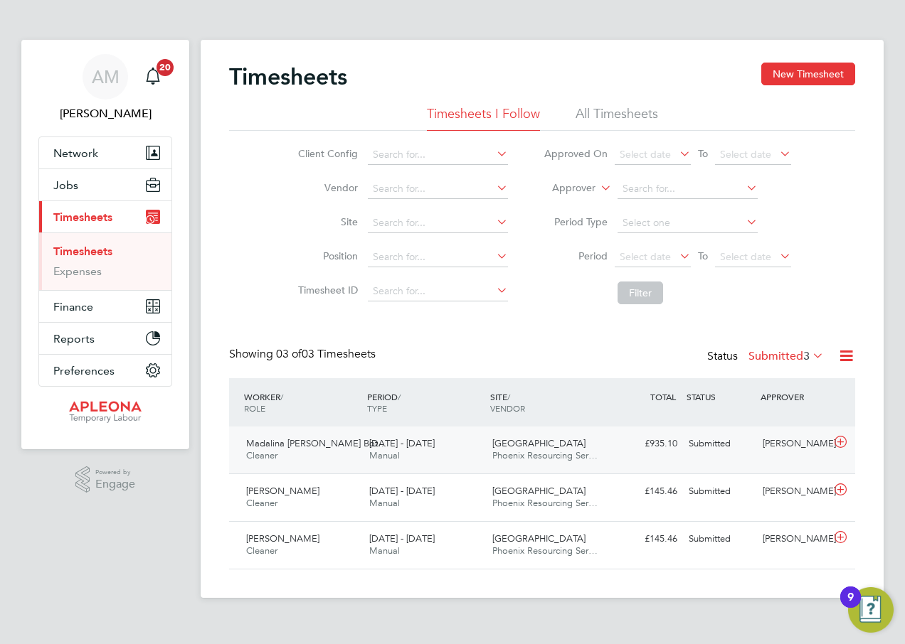
click at [711, 442] on div "Submitted" at bounding box center [720, 443] width 74 height 23
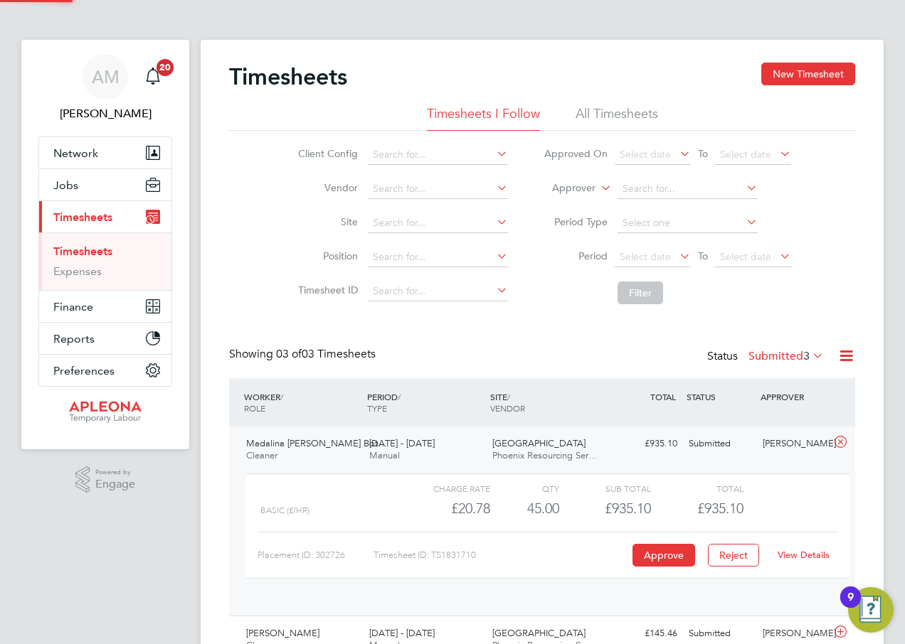
scroll to position [24, 139]
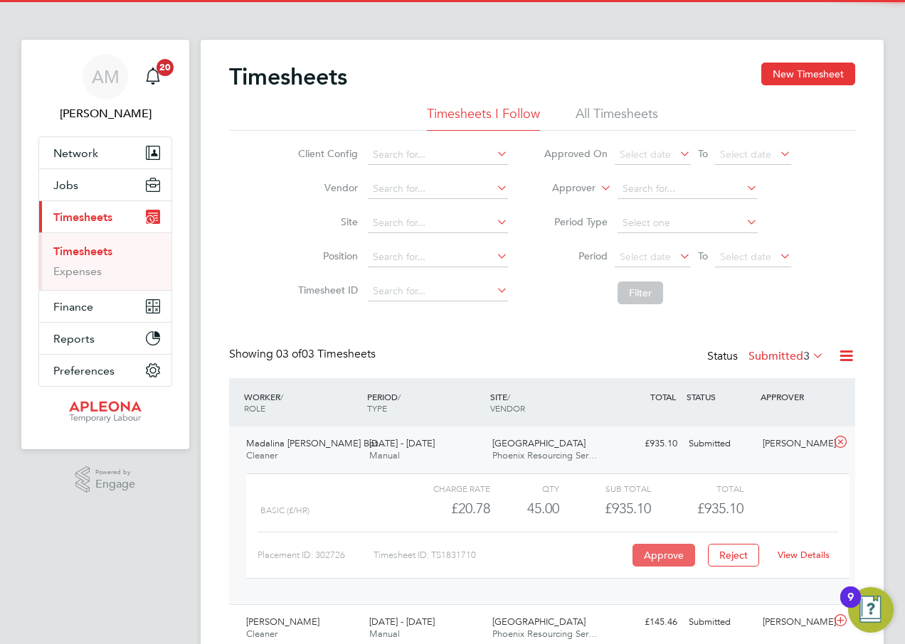
click at [650, 558] on button "Approve" at bounding box center [663, 555] width 63 height 23
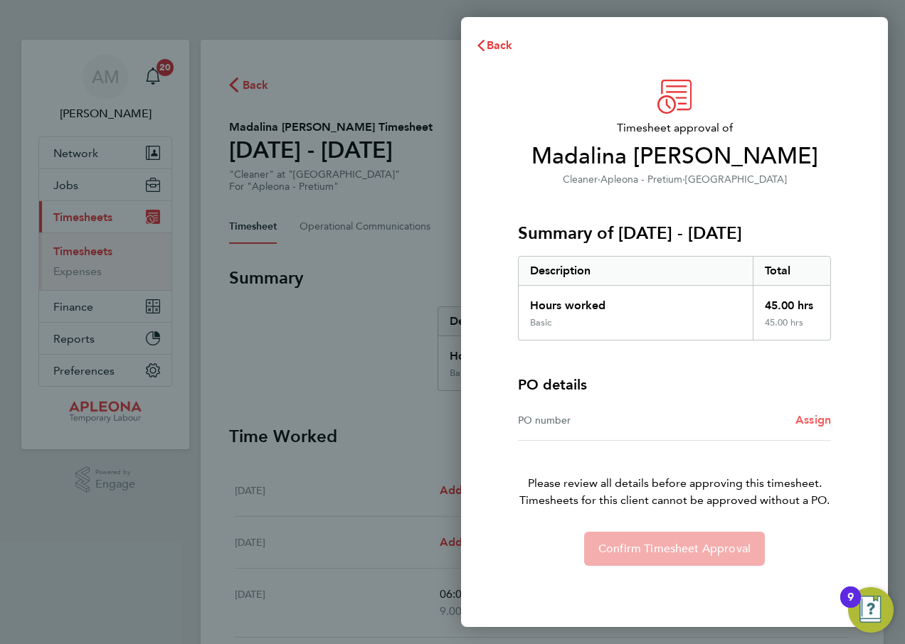
click at [804, 416] on span "Assign" at bounding box center [813, 420] width 36 height 14
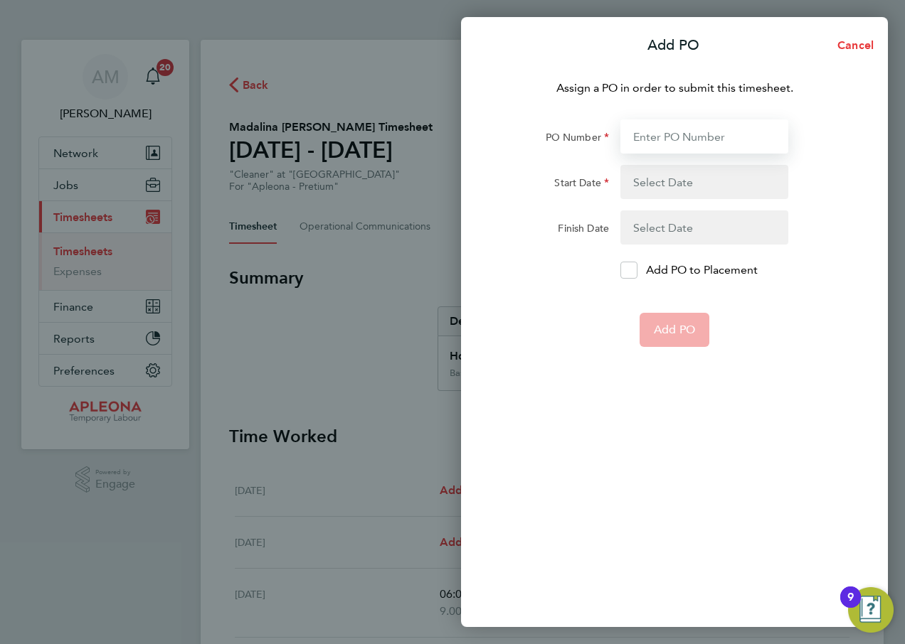
click at [680, 134] on input "PO Number" at bounding box center [704, 136] width 168 height 34
type input "PO2527283"
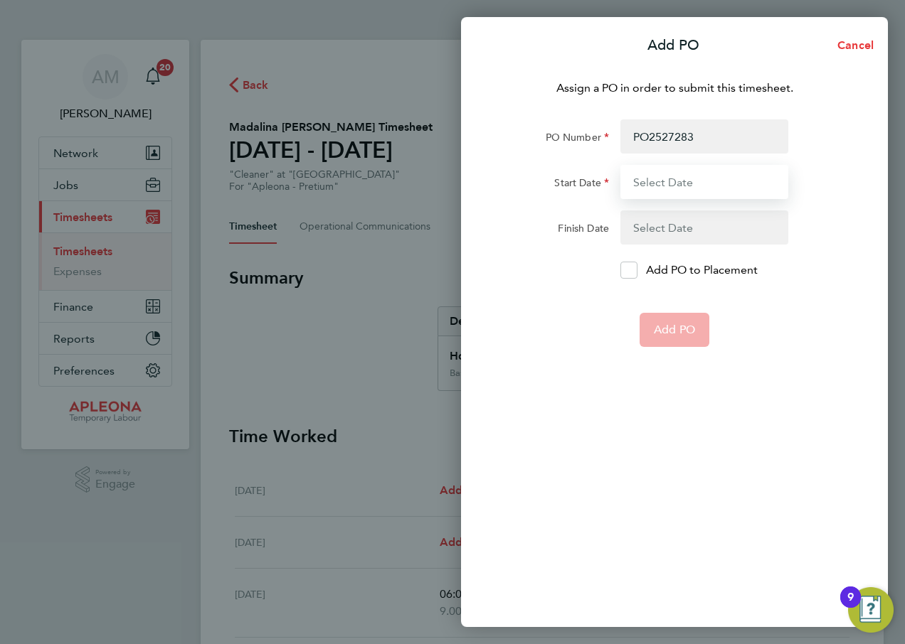
type input "[DATE]"
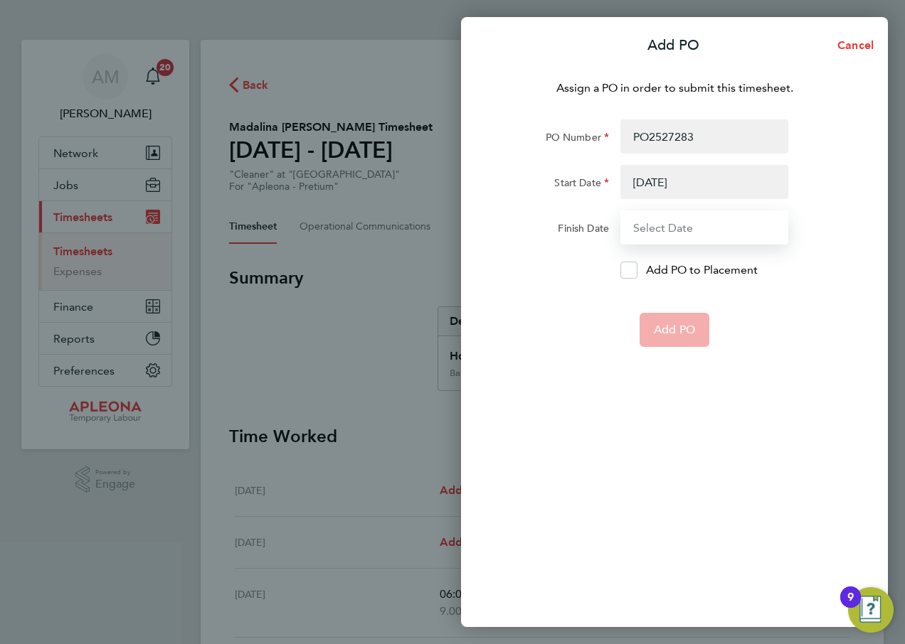
type input "[DATE]"
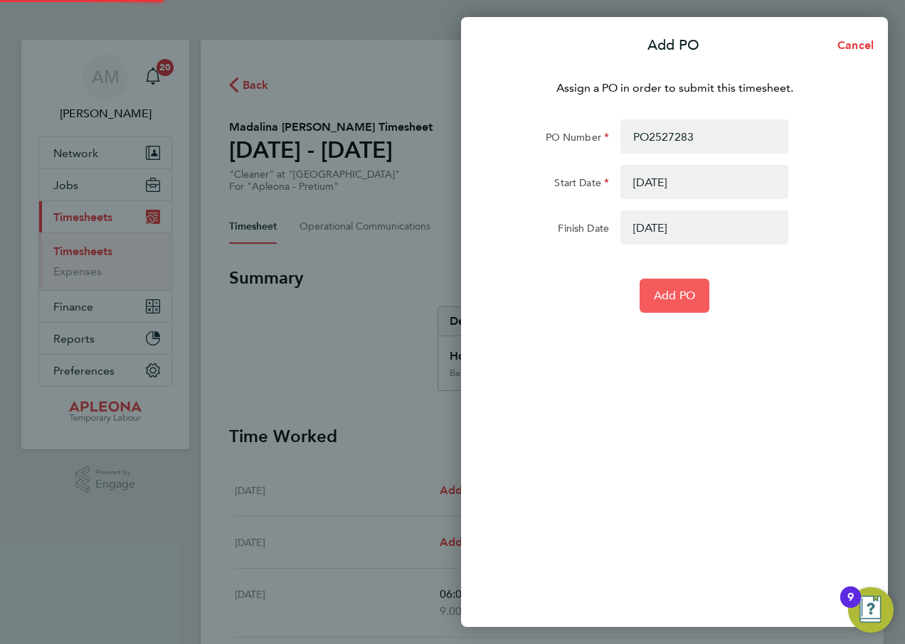
click at [680, 298] on span "Add PO" at bounding box center [674, 296] width 41 height 14
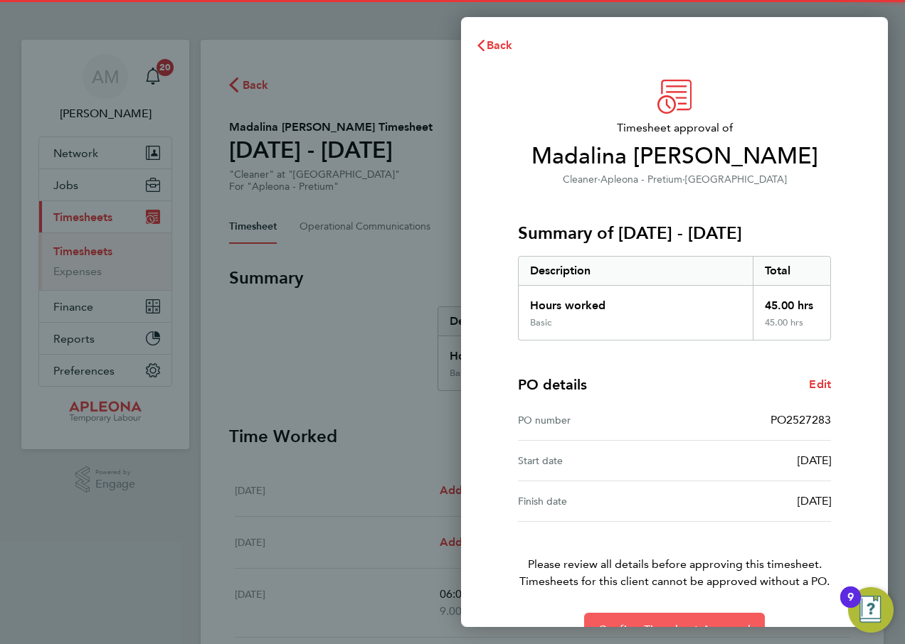
click at [716, 619] on button "Confirm Timesheet Approval" at bounding box center [674, 630] width 181 height 34
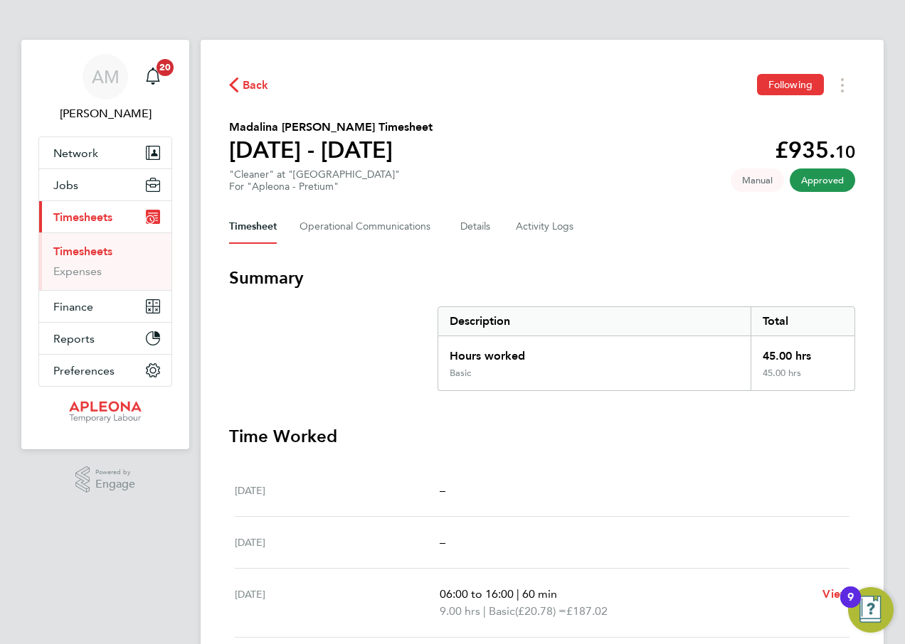
click at [254, 84] on span "Back" at bounding box center [256, 85] width 26 height 17
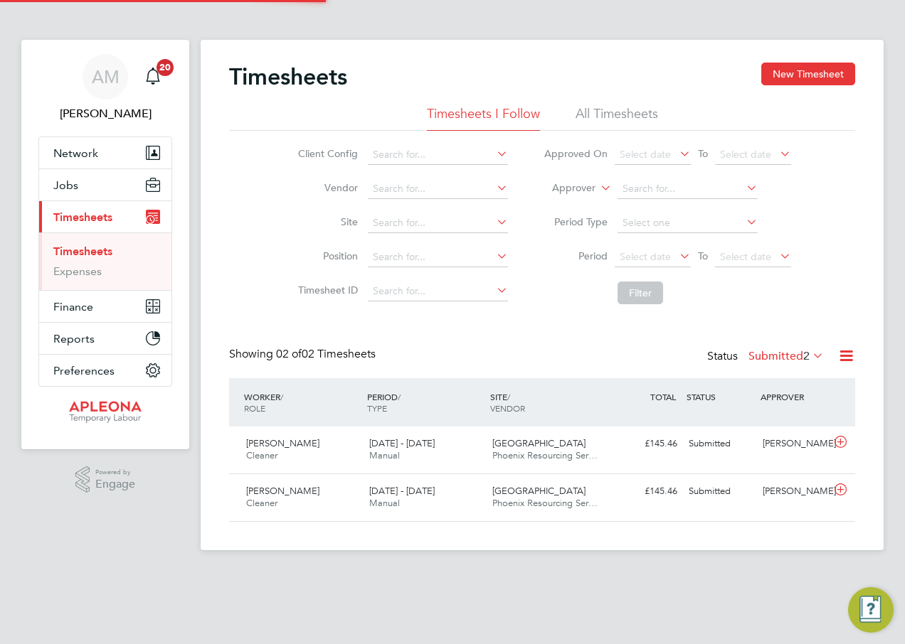
scroll to position [36, 124]
click at [706, 443] on div "Submitted" at bounding box center [720, 443] width 74 height 23
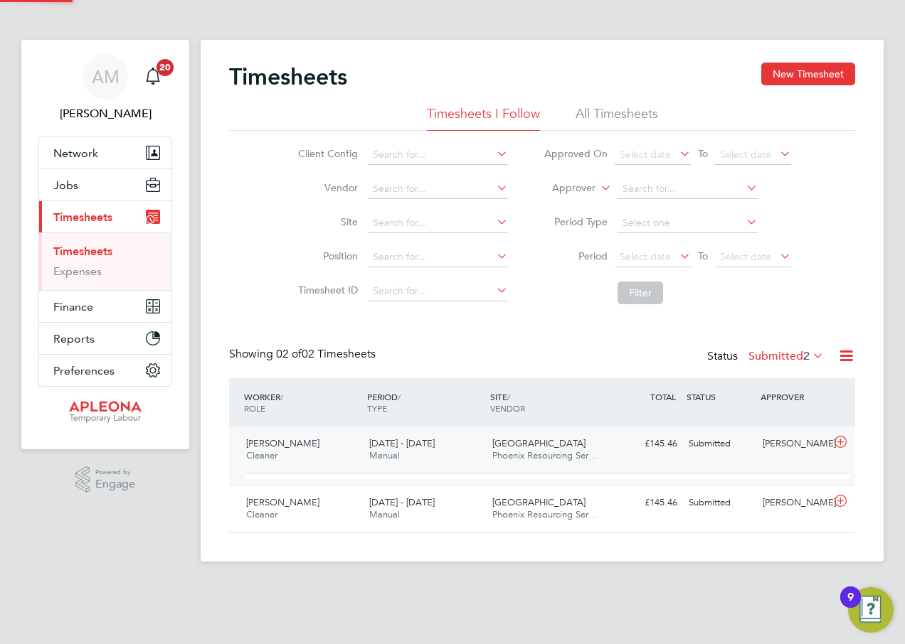
scroll to position [24, 139]
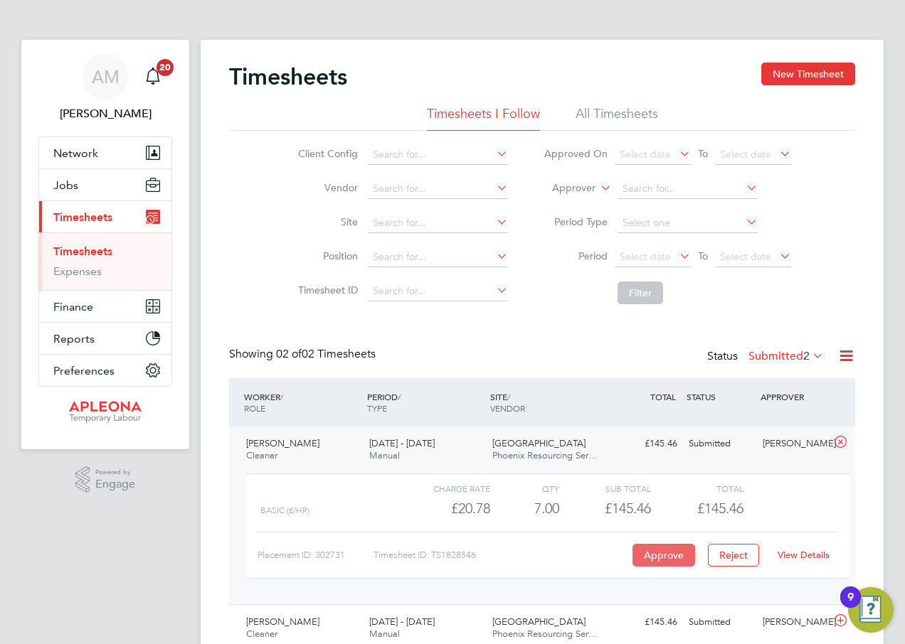
click at [657, 551] on button "Approve" at bounding box center [663, 555] width 63 height 23
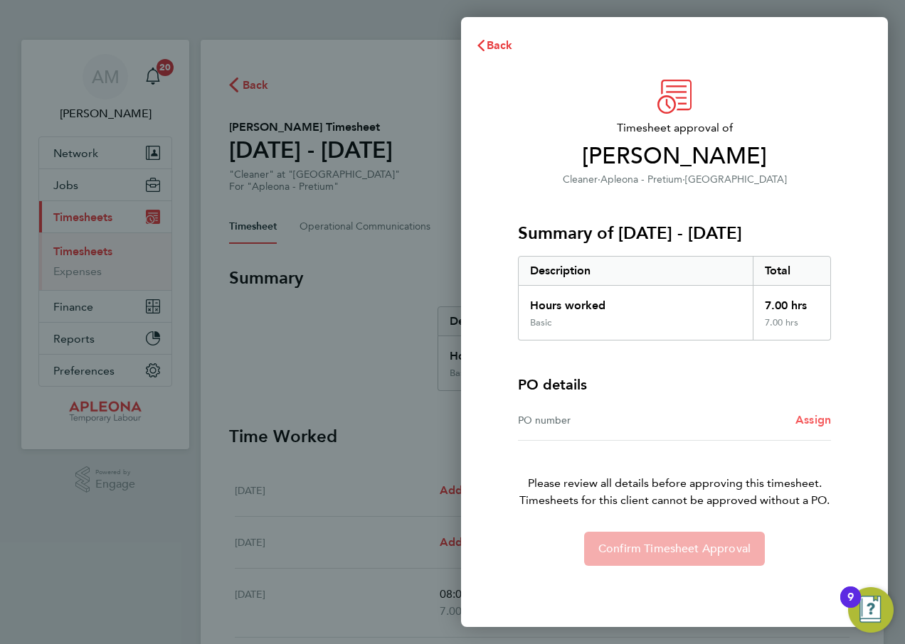
click at [807, 422] on span "Assign" at bounding box center [813, 420] width 36 height 14
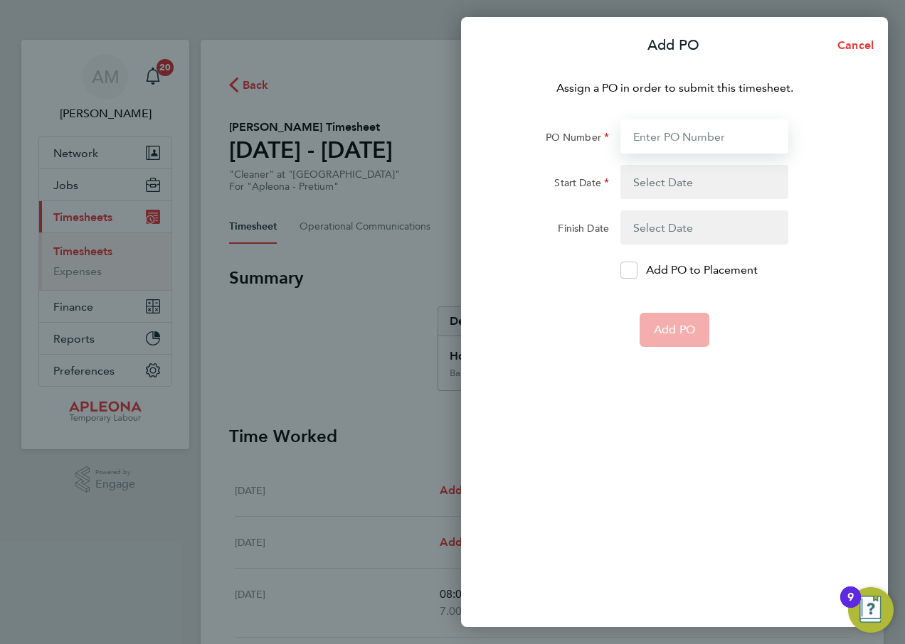
click at [680, 129] on input "PO Number" at bounding box center [704, 136] width 168 height 34
type input "PO2527283"
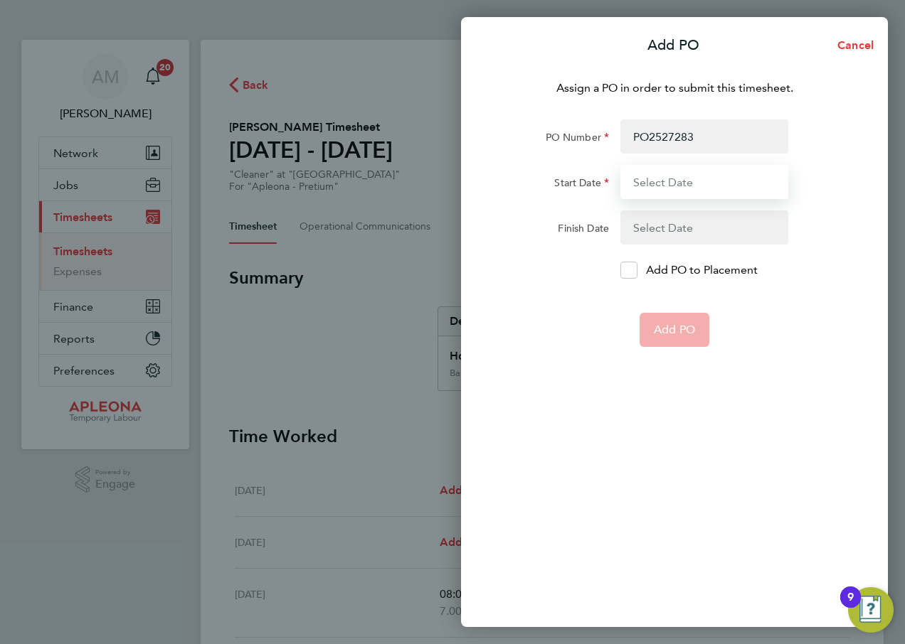
type input "[DATE]"
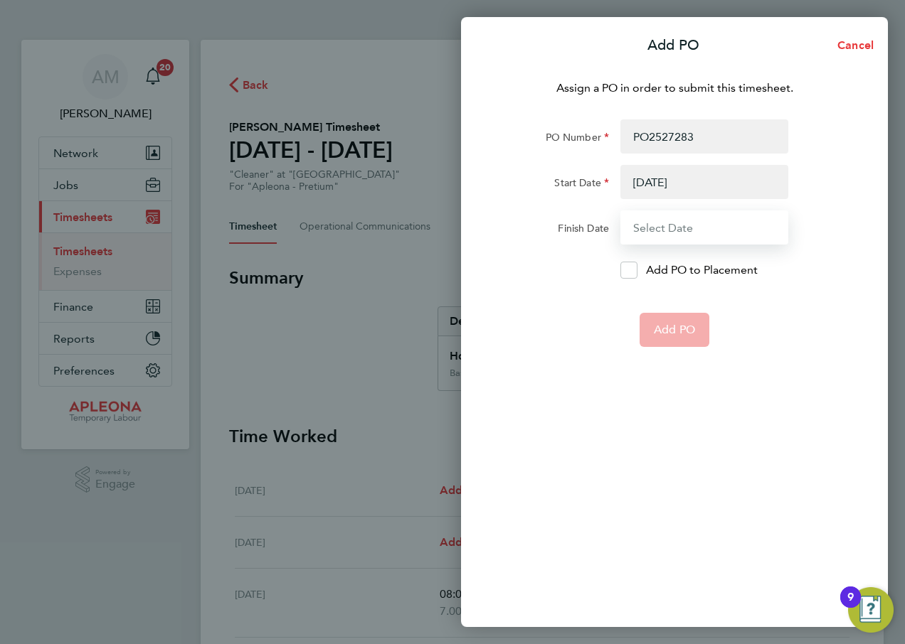
type input "[DATE]"
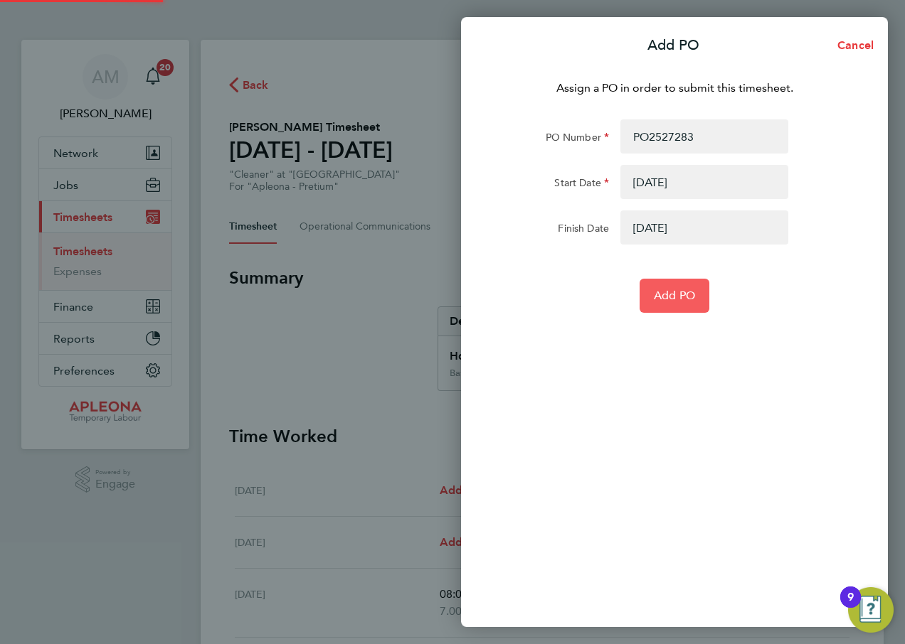
click at [673, 292] on span "Add PO" at bounding box center [674, 296] width 41 height 14
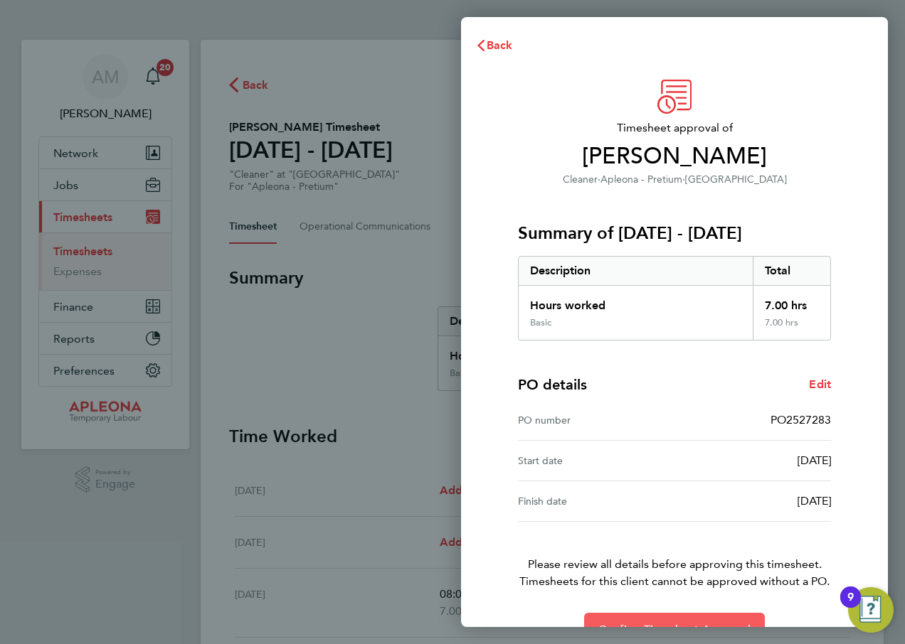
click at [692, 619] on button "Confirm Timesheet Approval" at bounding box center [674, 630] width 181 height 34
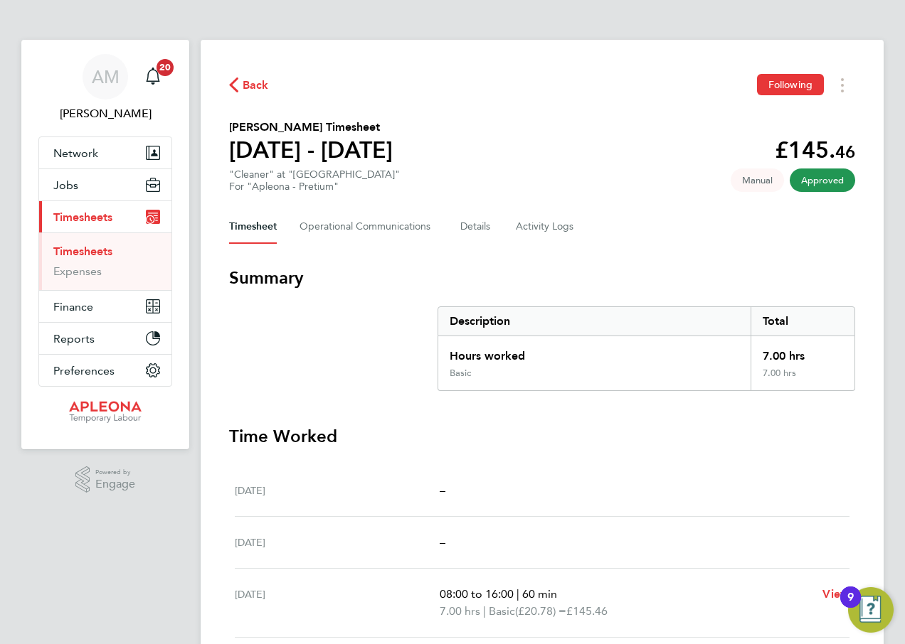
click at [256, 86] on span "Back" at bounding box center [256, 85] width 26 height 17
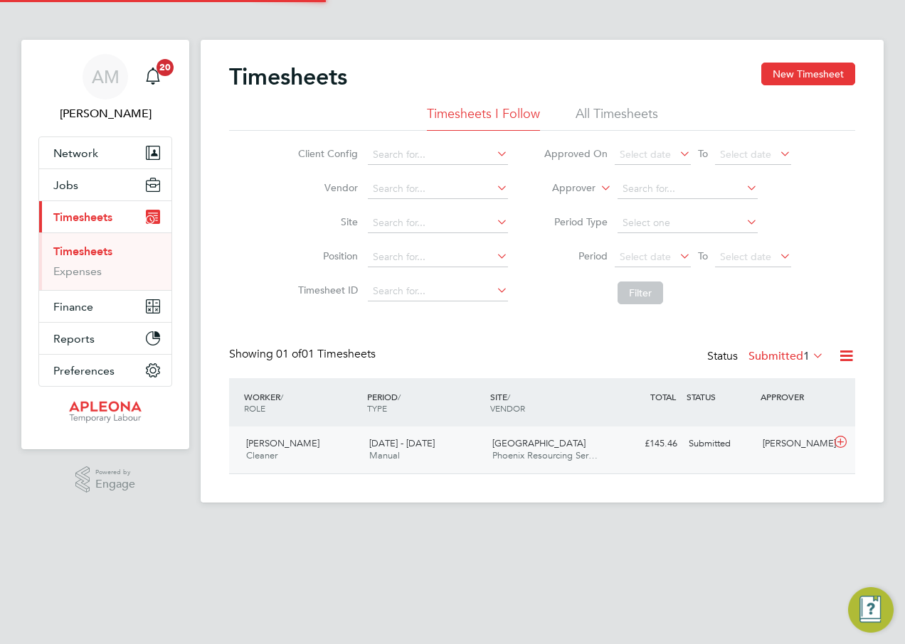
scroll to position [36, 124]
click at [703, 442] on div "Submitted" at bounding box center [720, 443] width 74 height 23
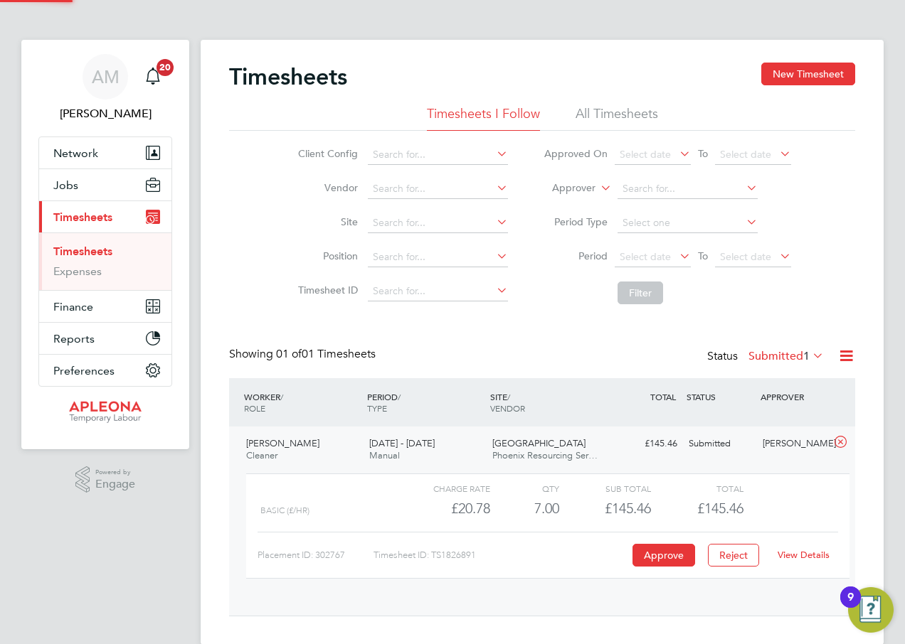
scroll to position [24, 139]
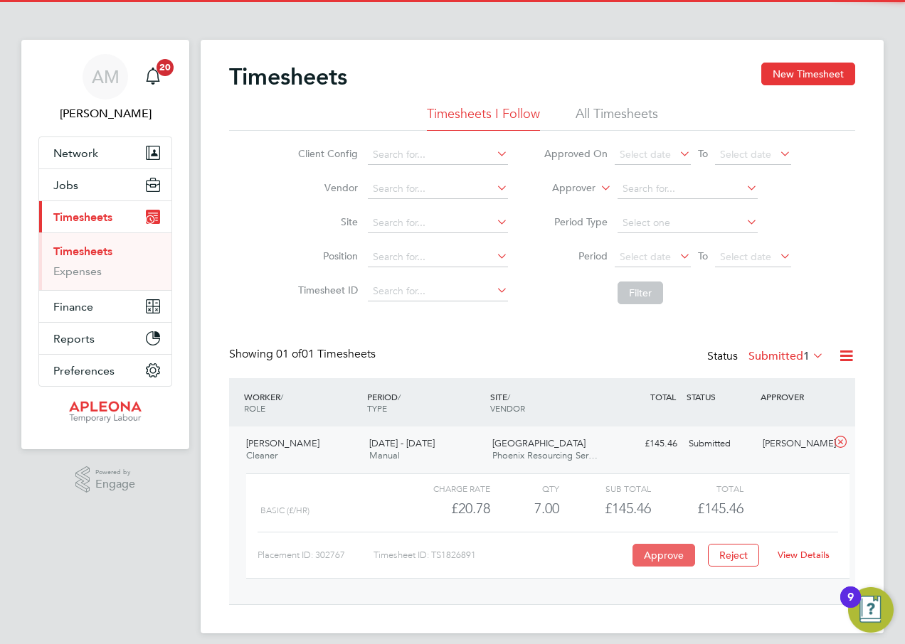
click at [655, 556] on button "Approve" at bounding box center [663, 555] width 63 height 23
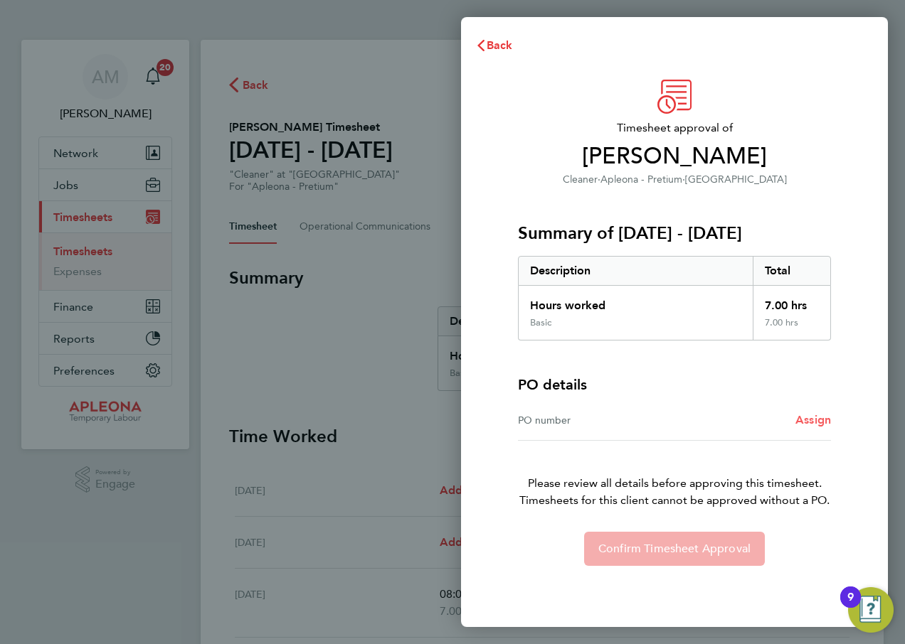
click at [810, 420] on span "Assign" at bounding box center [813, 420] width 36 height 14
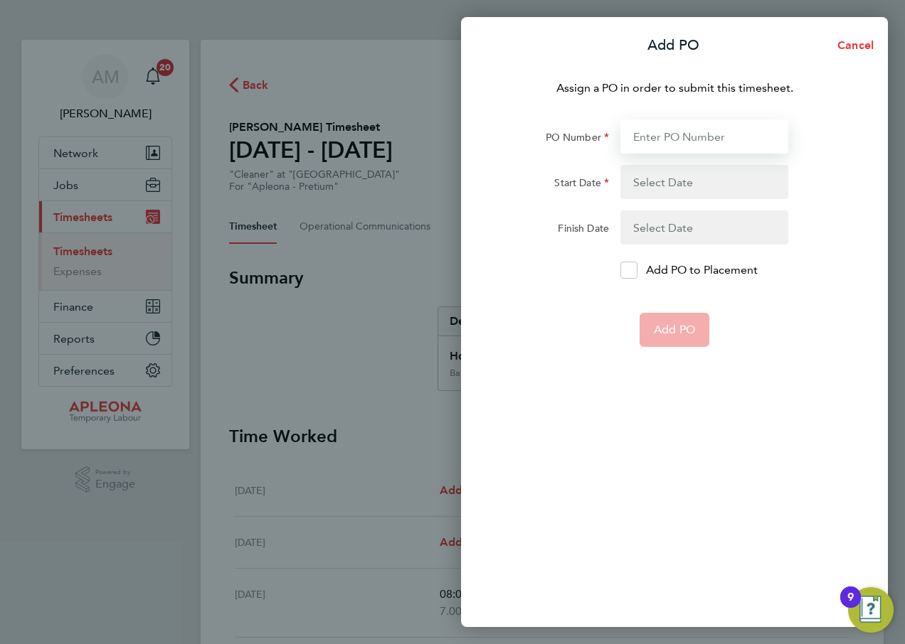
click at [671, 135] on input "PO Number" at bounding box center [704, 136] width 168 height 34
type input "PO2527283"
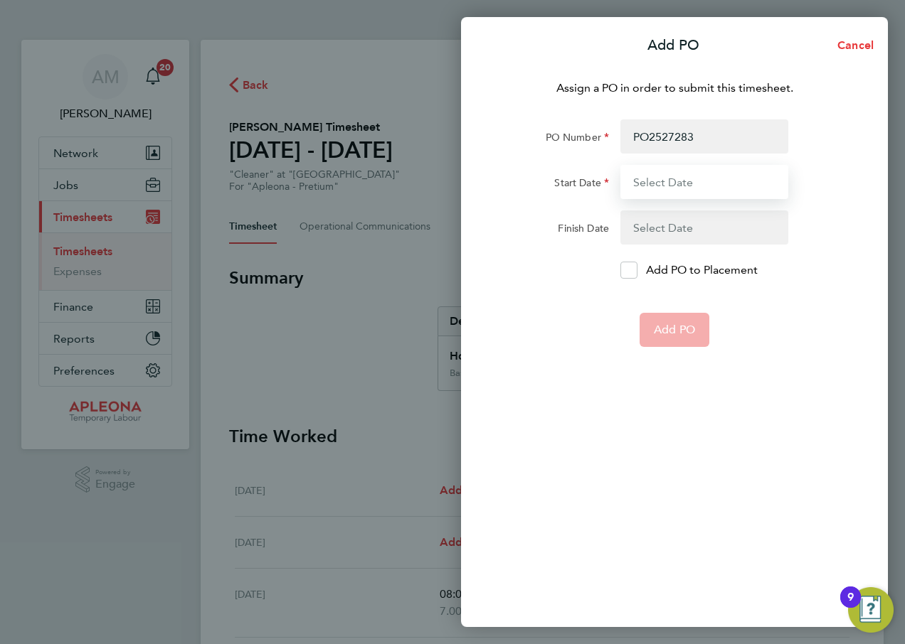
type input "[DATE]"
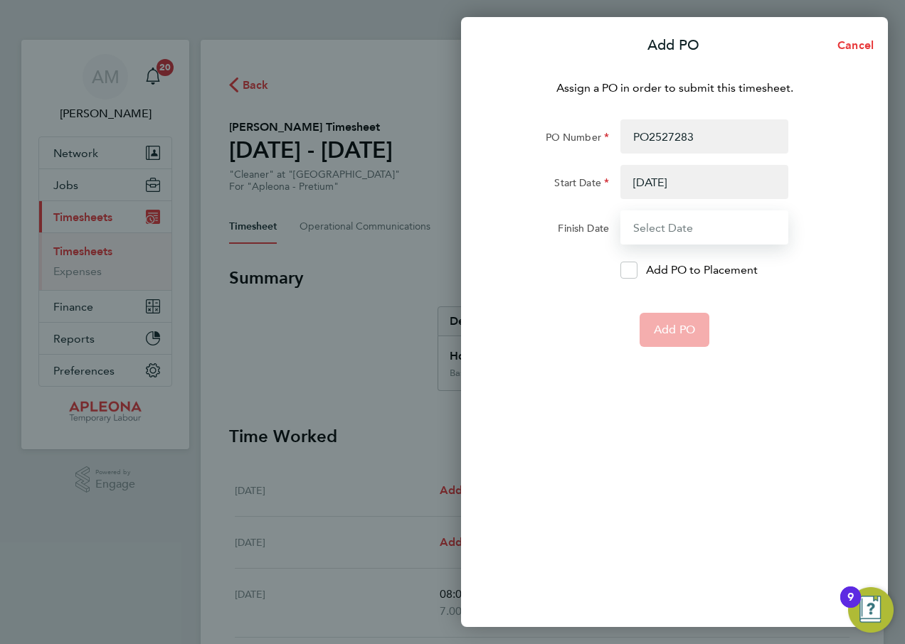
type input "[DATE]"
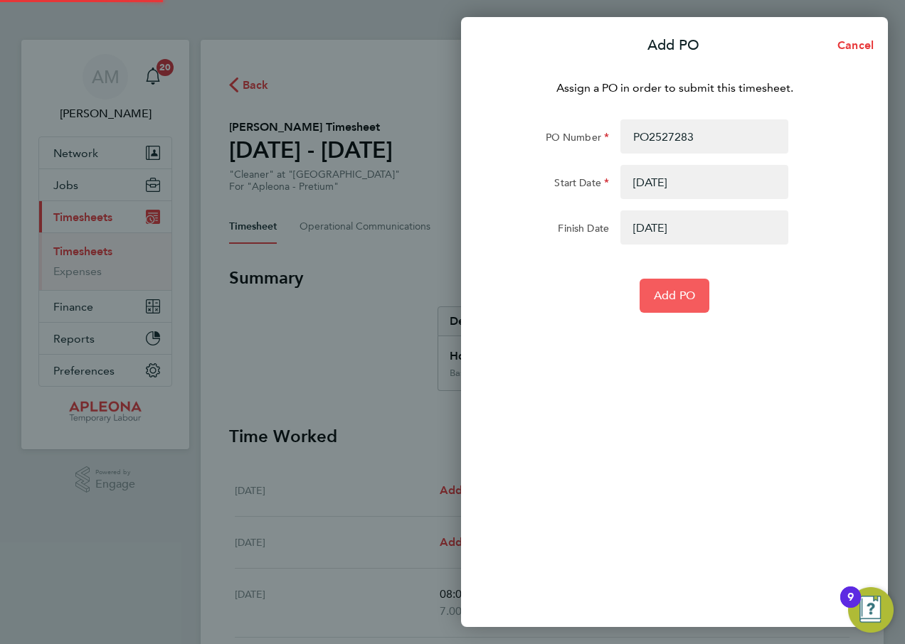
click at [671, 295] on span "Add PO" at bounding box center [674, 296] width 41 height 14
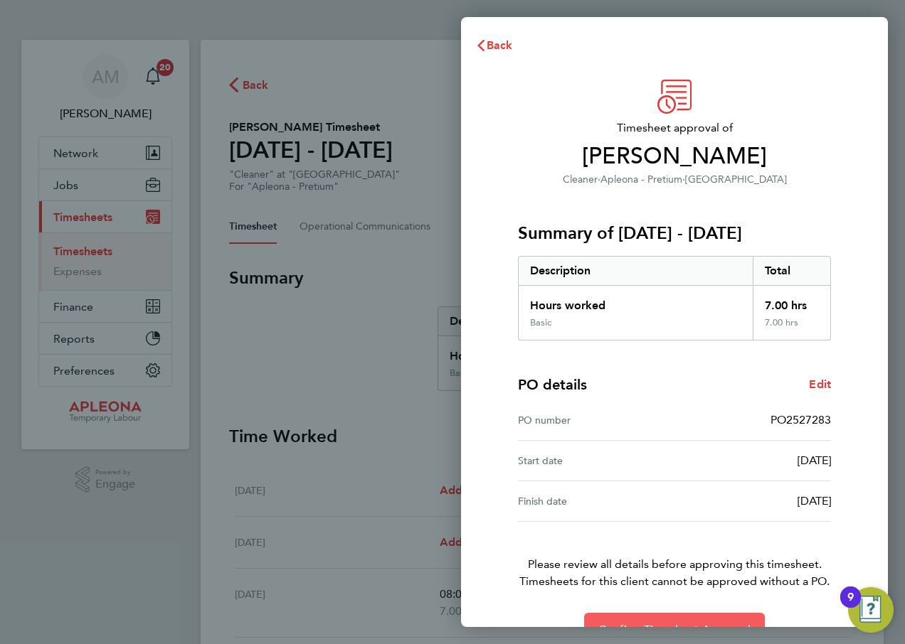
click at [686, 615] on button "Confirm Timesheet Approval" at bounding box center [674, 630] width 181 height 34
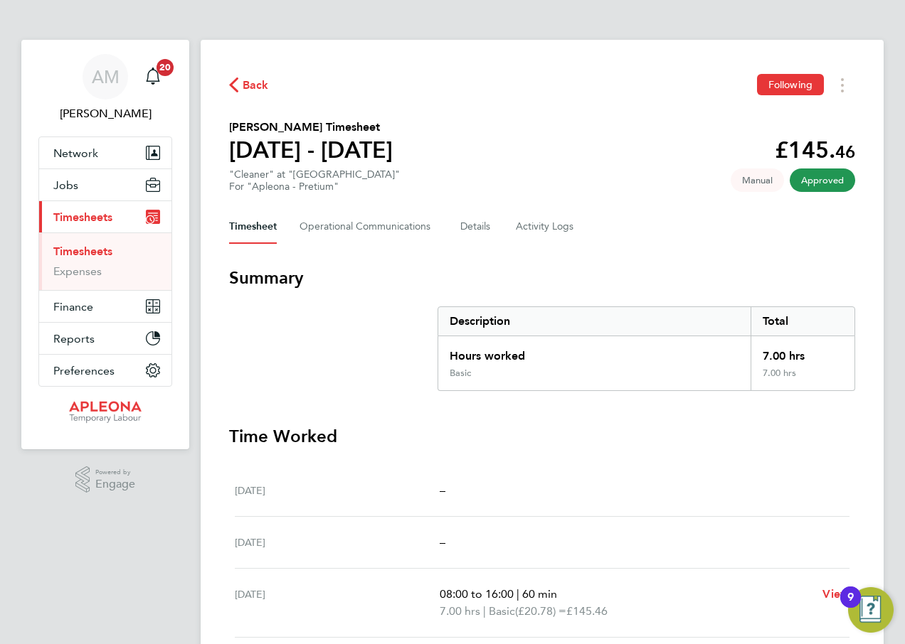
click at [257, 88] on span "Back" at bounding box center [256, 85] width 26 height 17
